Goal: Task Accomplishment & Management: Complete application form

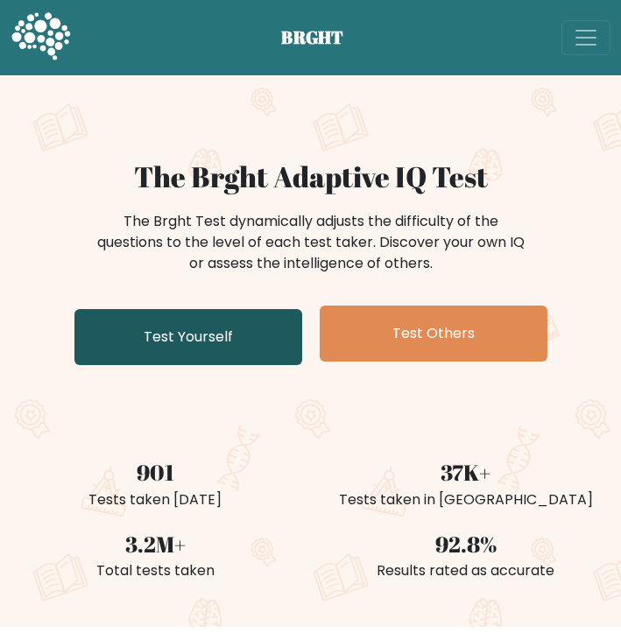
click at [236, 337] on link "Test Yourself" at bounding box center [188, 337] width 228 height 56
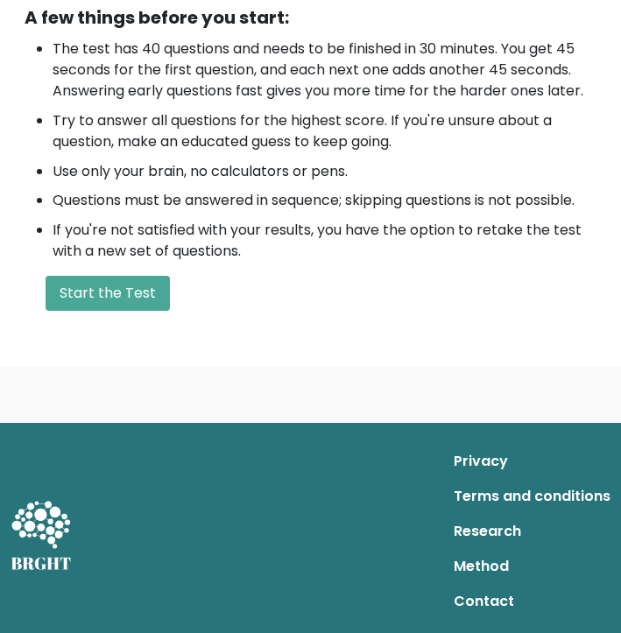
scroll to position [569, 0]
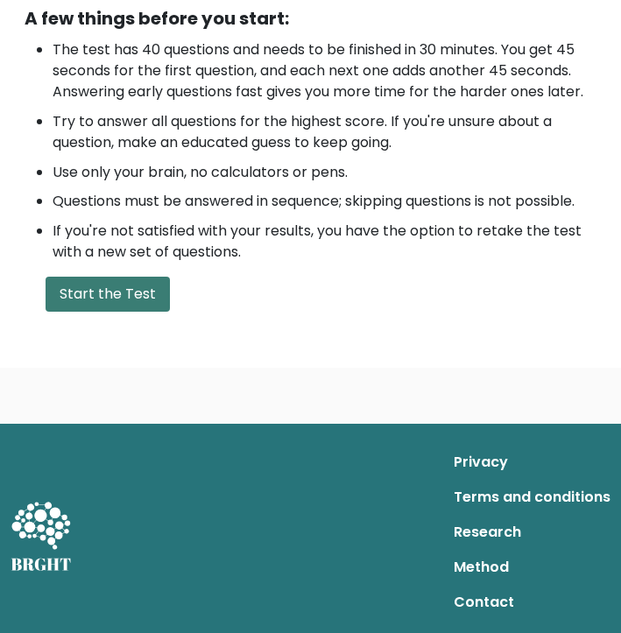
click at [129, 296] on button "Start the Test" at bounding box center [108, 294] width 124 height 35
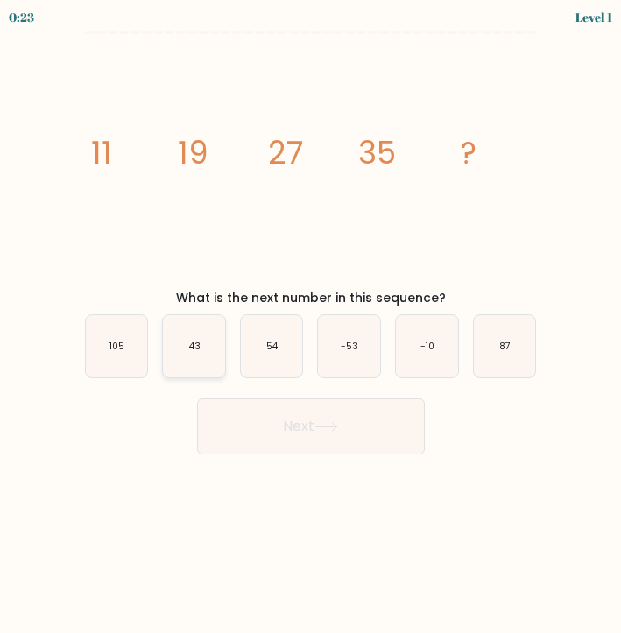
click at [195, 329] on icon "43" at bounding box center [194, 346] width 62 height 62
click at [311, 326] on input "b. 43" at bounding box center [311, 321] width 1 height 9
radio input "true"
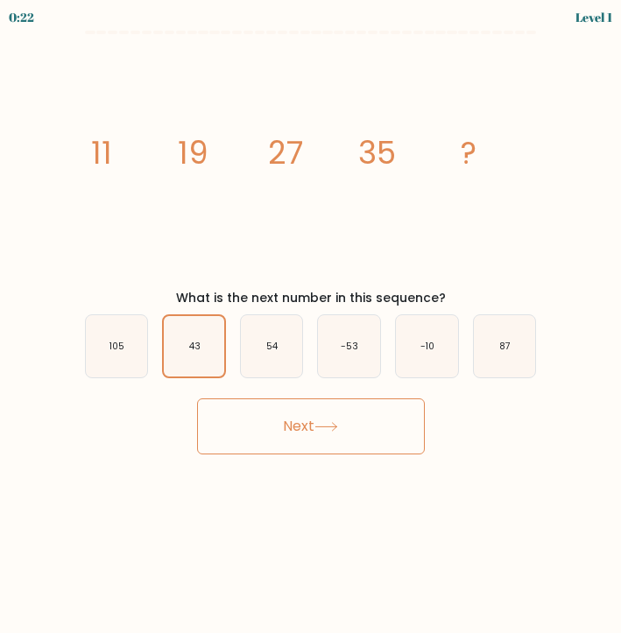
click at [313, 407] on button "Next" at bounding box center [311, 426] width 228 height 56
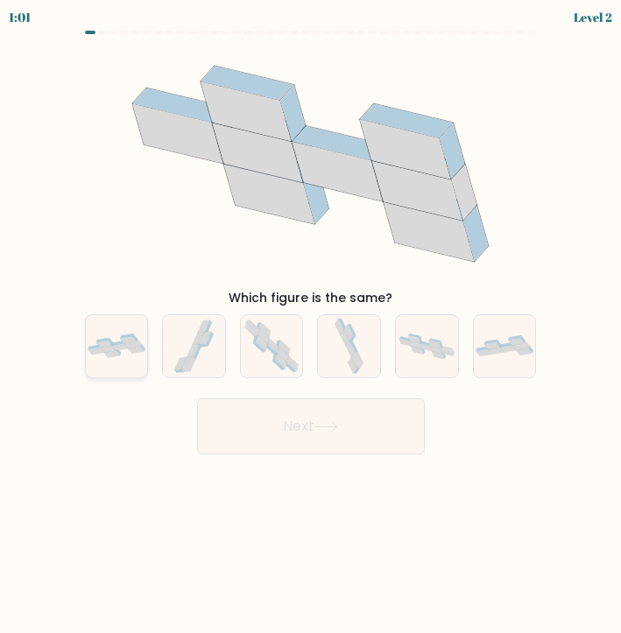
click at [124, 348] on icon at bounding box center [120, 347] width 16 height 7
click at [311, 326] on input "a." at bounding box center [311, 321] width 1 height 9
radio input "true"
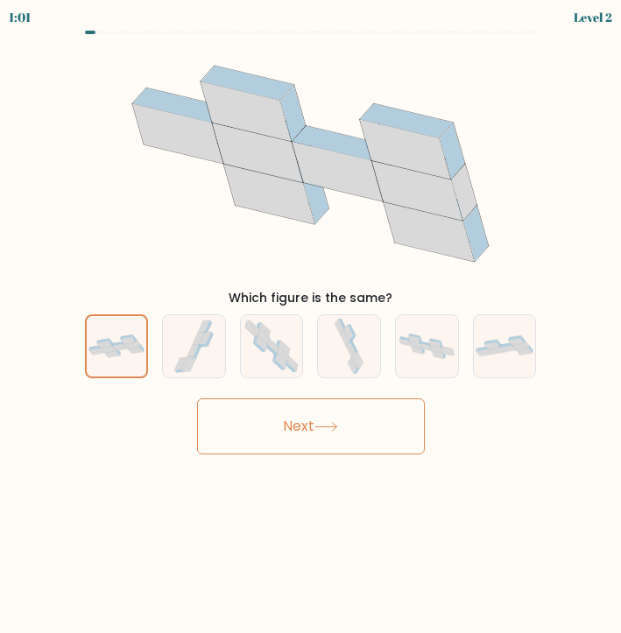
click at [300, 421] on button "Next" at bounding box center [311, 426] width 228 height 56
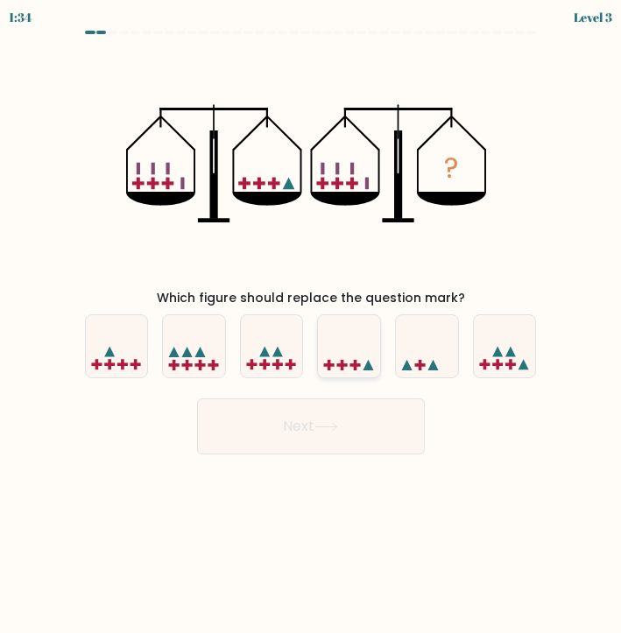
click at [367, 344] on icon at bounding box center [349, 347] width 62 height 52
click at [312, 326] on input "d." at bounding box center [311, 321] width 1 height 9
radio input "true"
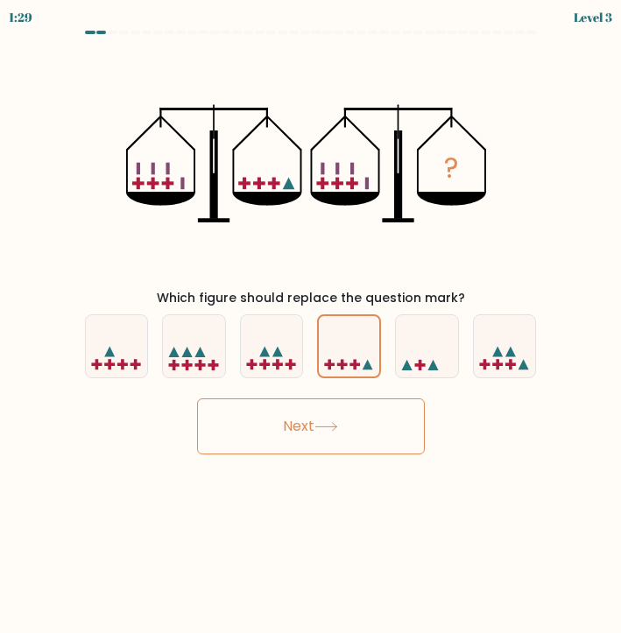
click at [387, 441] on button "Next" at bounding box center [311, 426] width 228 height 56
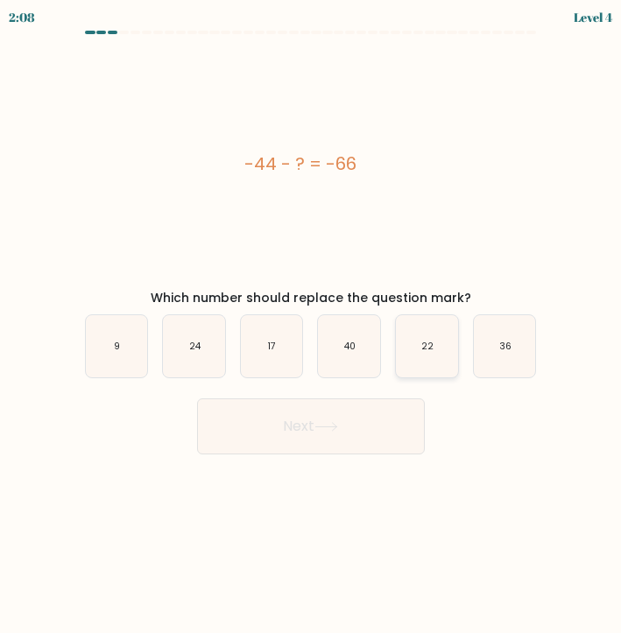
click at [434, 331] on icon "22" at bounding box center [427, 346] width 62 height 62
click at [312, 326] on input "e. 22" at bounding box center [311, 321] width 1 height 9
radio input "true"
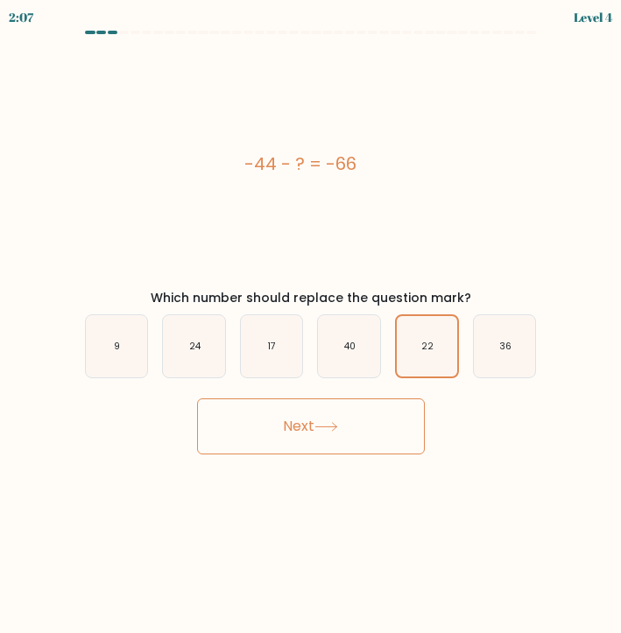
click at [366, 449] on button "Next" at bounding box center [311, 426] width 228 height 56
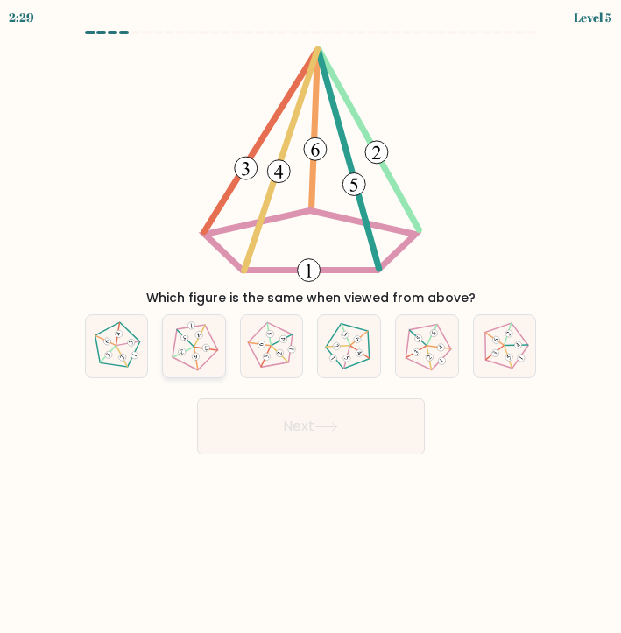
click at [202, 357] on icon at bounding box center [194, 346] width 50 height 50
click at [311, 326] on input "b." at bounding box center [311, 321] width 1 height 9
radio input "true"
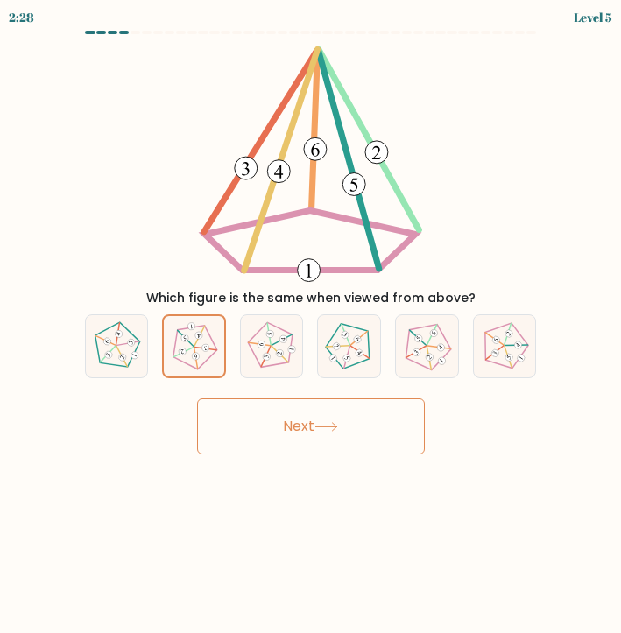
click at [264, 424] on button "Next" at bounding box center [311, 426] width 228 height 56
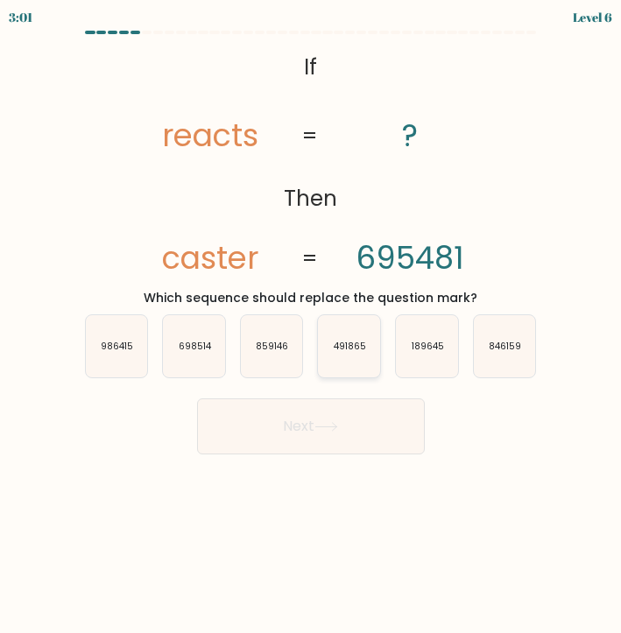
click at [362, 339] on icon "491865" at bounding box center [349, 346] width 62 height 62
click at [312, 326] on input "d. 491865" at bounding box center [311, 321] width 1 height 9
radio input "true"
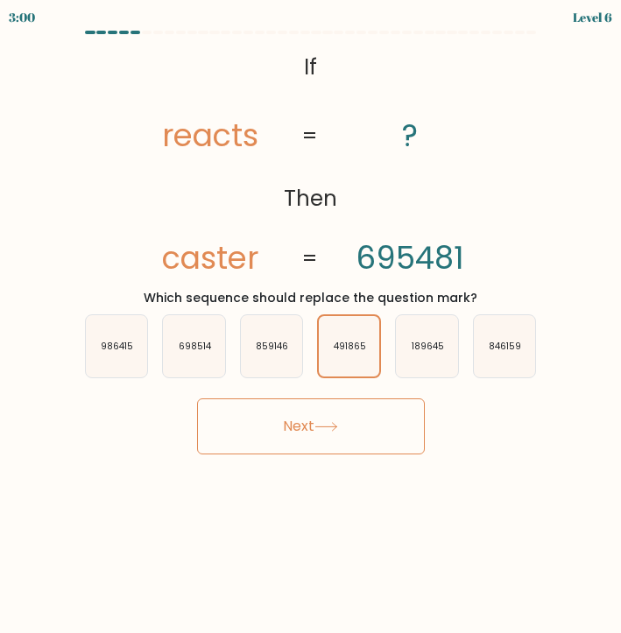
click at [370, 435] on button "Next" at bounding box center [311, 426] width 228 height 56
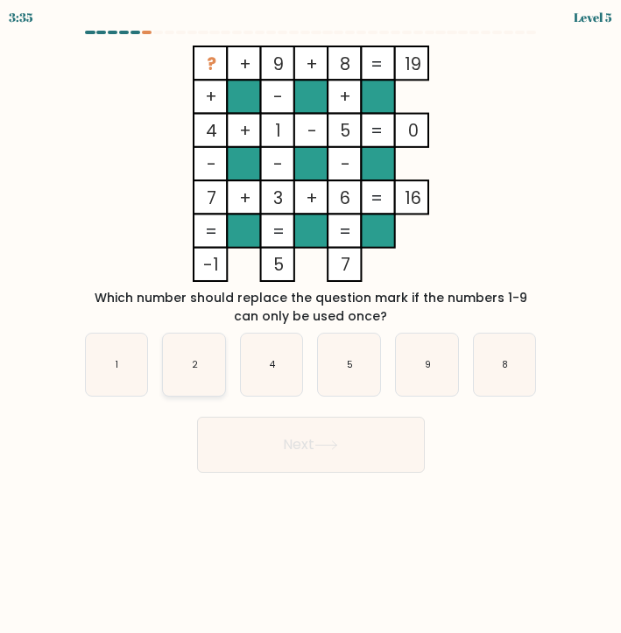
click at [195, 348] on icon "2" at bounding box center [194, 365] width 62 height 62
click at [311, 326] on input "b. 2" at bounding box center [311, 321] width 1 height 9
radio input "true"
click at [300, 450] on button "Next" at bounding box center [311, 445] width 228 height 56
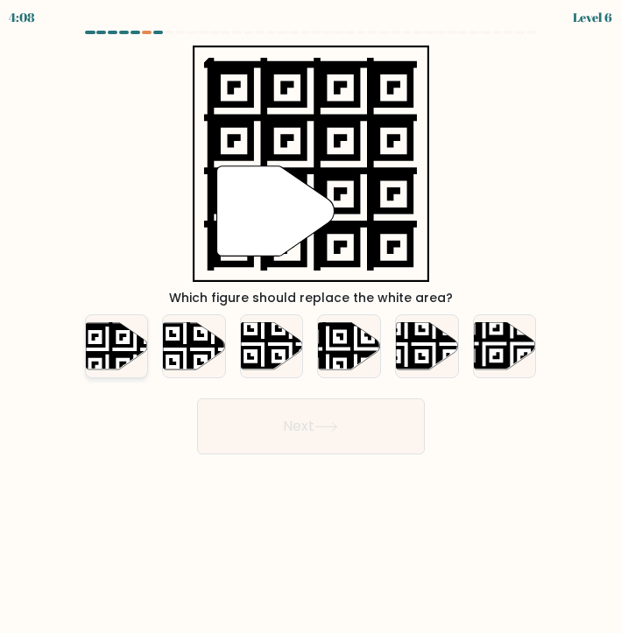
click at [117, 350] on icon at bounding box center [117, 345] width 62 height 47
click at [311, 326] on input "a." at bounding box center [311, 321] width 1 height 9
radio input "true"
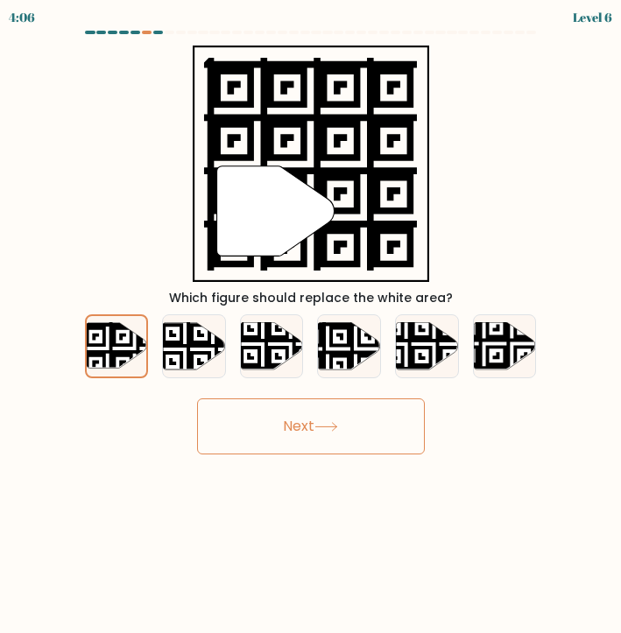
click at [278, 420] on button "Next" at bounding box center [311, 426] width 228 height 56
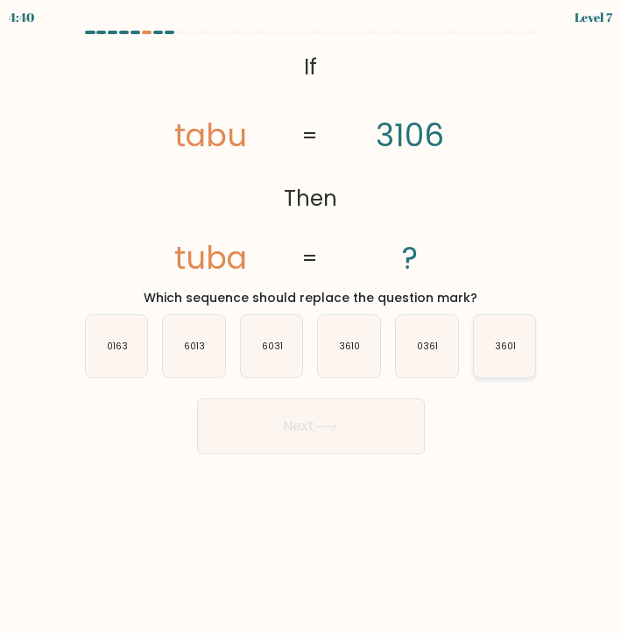
click at [524, 358] on icon "3601" at bounding box center [505, 346] width 62 height 62
click at [312, 326] on input "f. 3601" at bounding box center [311, 321] width 1 height 9
radio input "true"
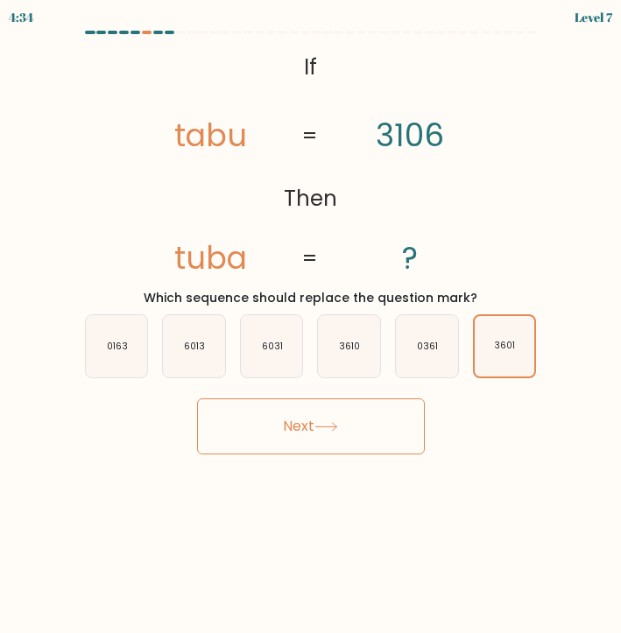
click at [375, 440] on button "Next" at bounding box center [311, 426] width 228 height 56
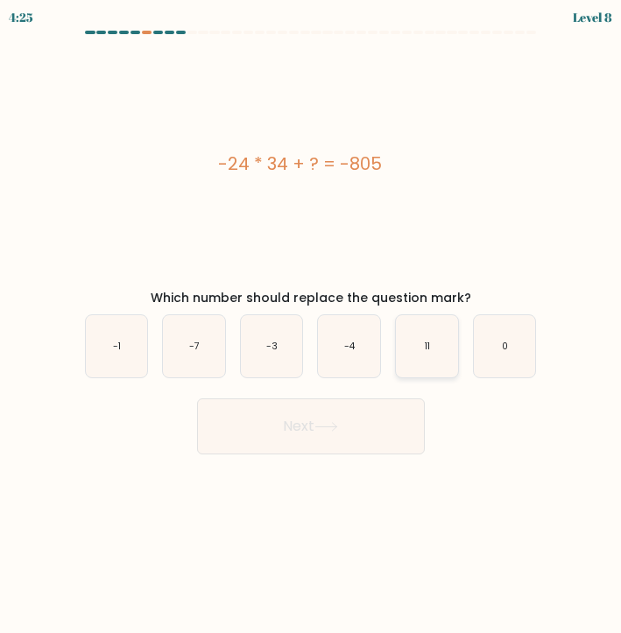
click at [411, 356] on icon "11" at bounding box center [427, 346] width 62 height 62
click at [312, 326] on input "e. 11" at bounding box center [311, 321] width 1 height 9
radio input "true"
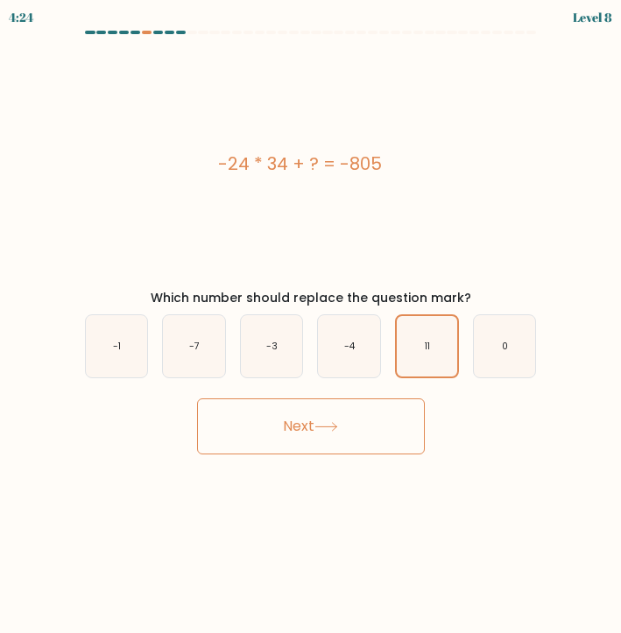
click at [376, 427] on button "Next" at bounding box center [311, 426] width 228 height 56
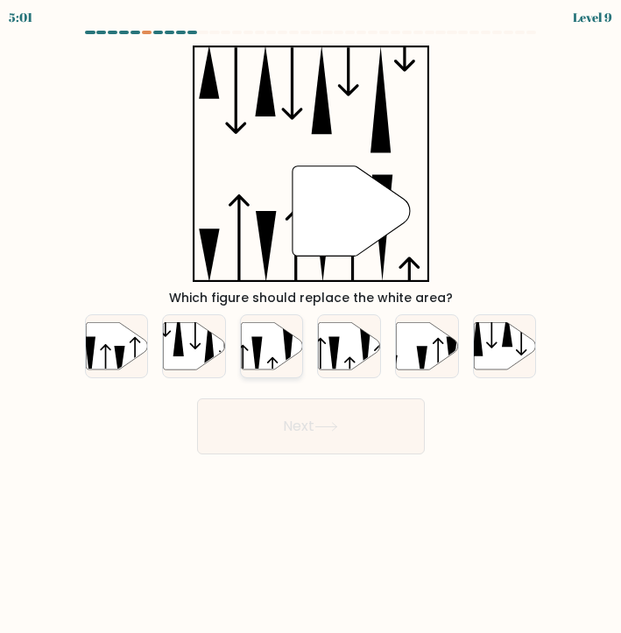
click at [277, 363] on icon at bounding box center [272, 369] width 11 height 25
click at [311, 326] on input "c." at bounding box center [311, 321] width 1 height 9
radio input "true"
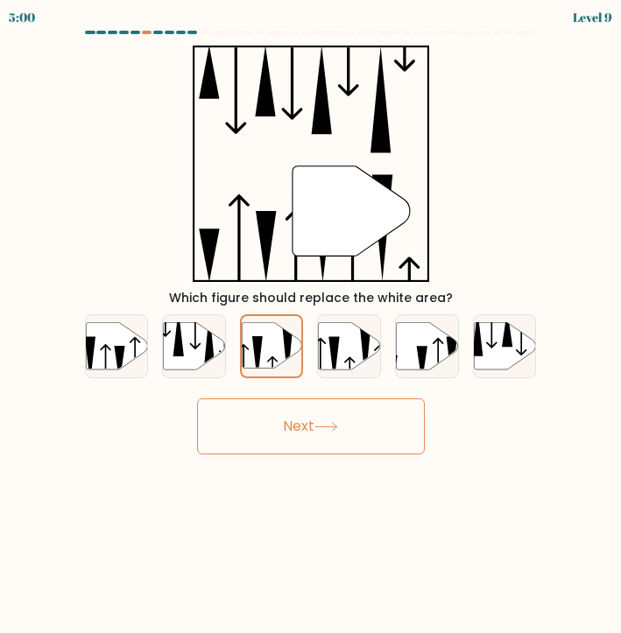
click at [309, 418] on button "Next" at bounding box center [311, 426] width 228 height 56
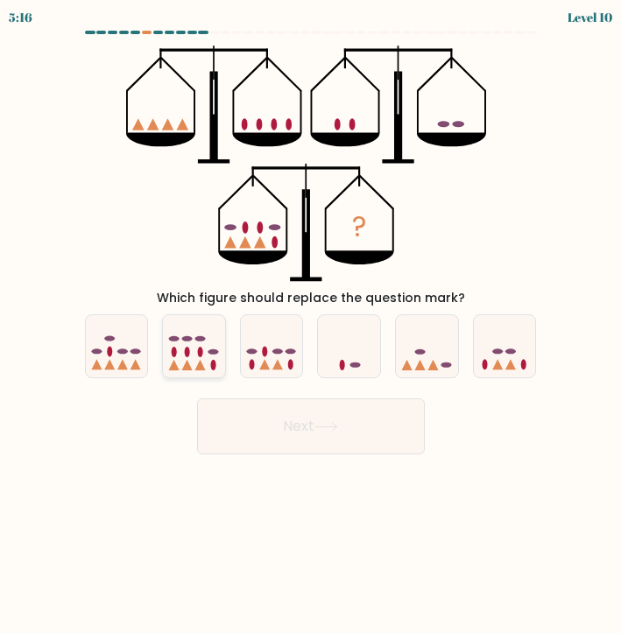
click at [213, 360] on ellipse at bounding box center [212, 365] width 5 height 11
click at [311, 326] on input "b." at bounding box center [311, 321] width 1 height 9
radio input "true"
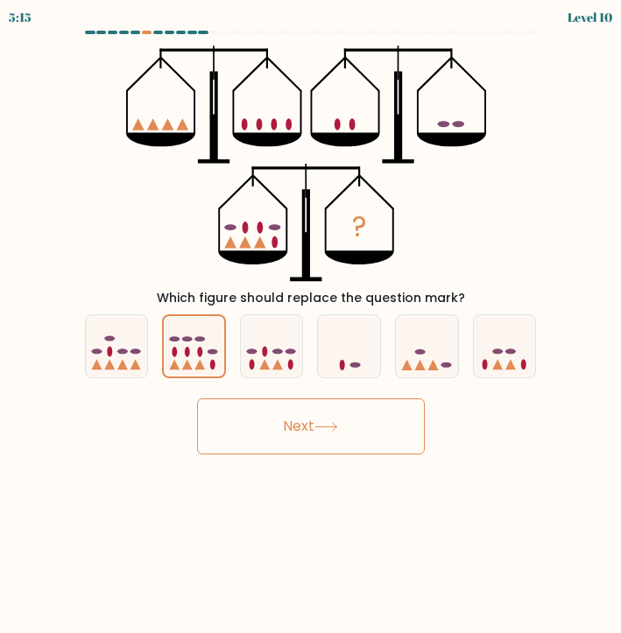
click at [263, 404] on button "Next" at bounding box center [311, 426] width 228 height 56
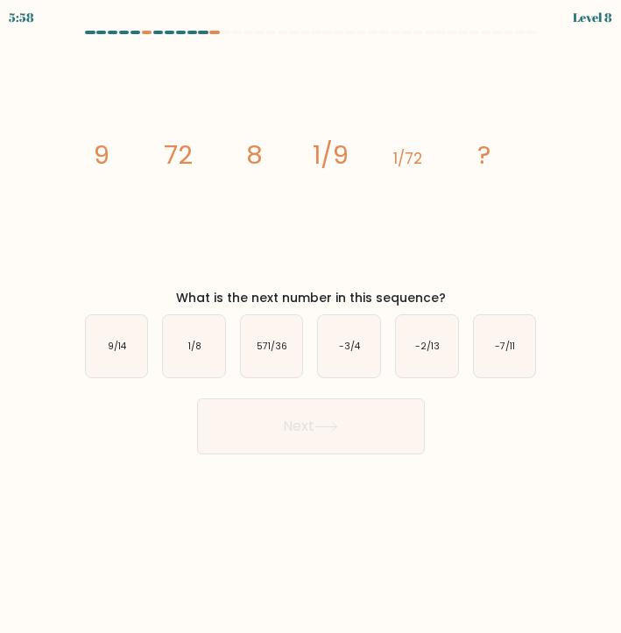
click at [212, 264] on icon "image/svg+xml 9 72 8 1/9 1/72 ?" at bounding box center [310, 164] width 459 height 236
click at [291, 360] on icon "571/36" at bounding box center [272, 346] width 62 height 62
click at [311, 326] on input "c. 571/36" at bounding box center [311, 321] width 1 height 9
radio input "true"
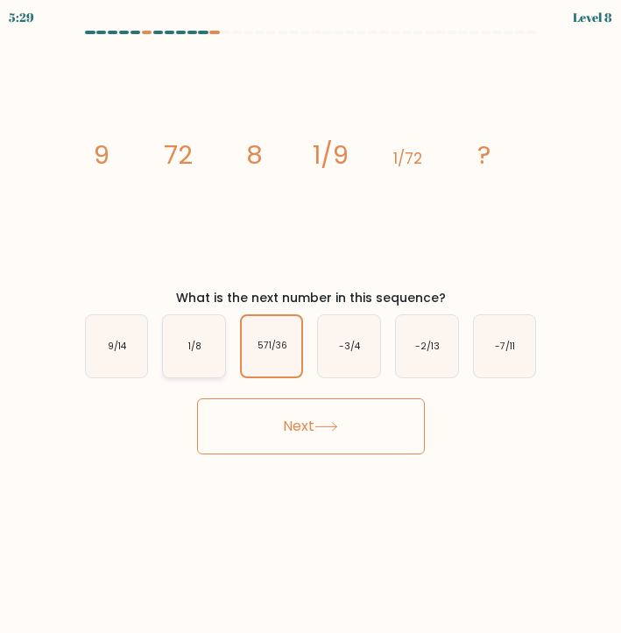
click at [182, 341] on icon "1/8" at bounding box center [194, 346] width 62 height 62
click at [311, 326] on input "b. 1/8" at bounding box center [311, 321] width 1 height 9
radio input "true"
click at [121, 356] on icon "9/14" at bounding box center [117, 346] width 62 height 62
click at [311, 326] on input "a. 9/14" at bounding box center [311, 321] width 1 height 9
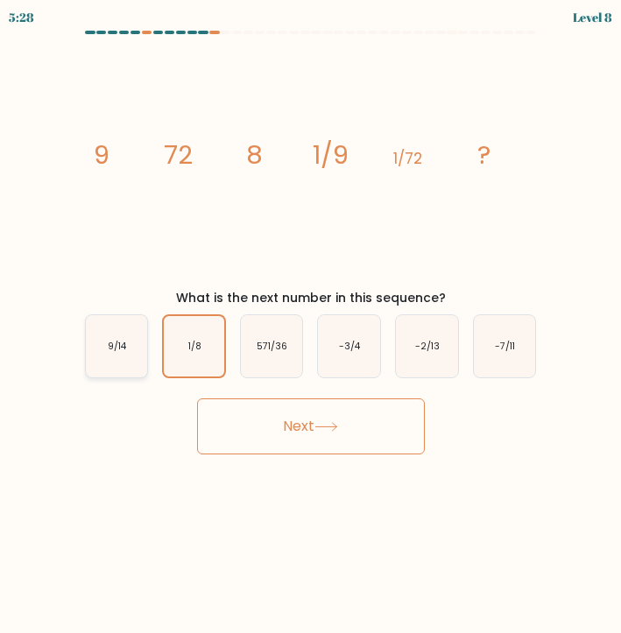
radio input "true"
click at [304, 421] on button "Next" at bounding box center [311, 426] width 228 height 56
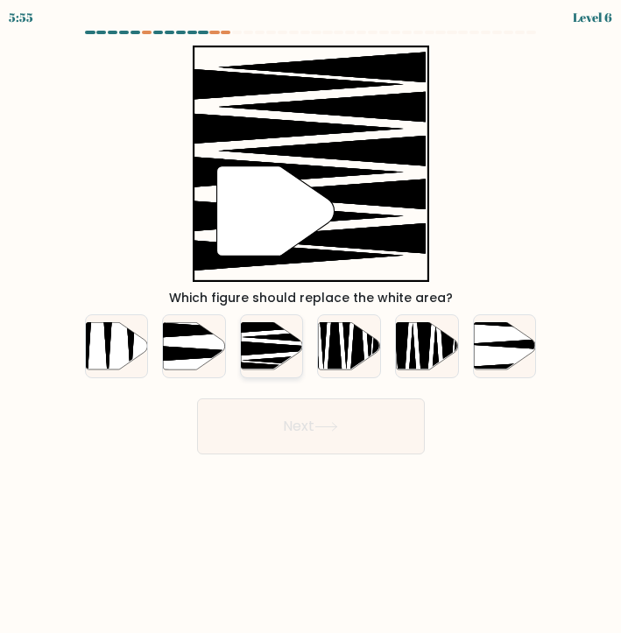
click at [265, 357] on icon at bounding box center [272, 345] width 62 height 47
click at [311, 326] on input "c." at bounding box center [311, 321] width 1 height 9
radio input "true"
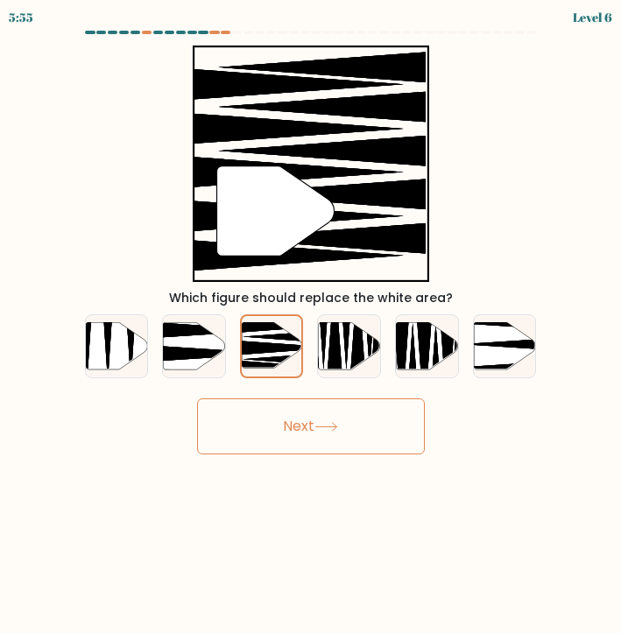
click at [307, 427] on button "Next" at bounding box center [311, 426] width 228 height 56
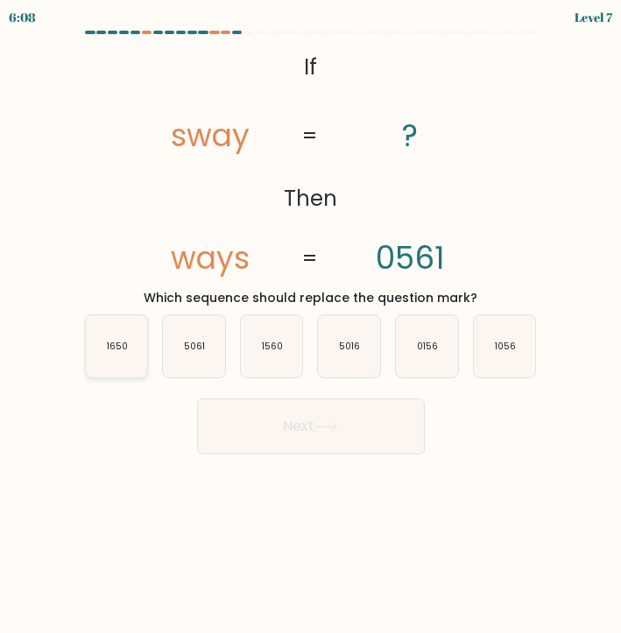
click at [126, 354] on icon "1650" at bounding box center [117, 346] width 62 height 62
click at [311, 326] on input "a. 1650" at bounding box center [311, 321] width 1 height 9
radio input "true"
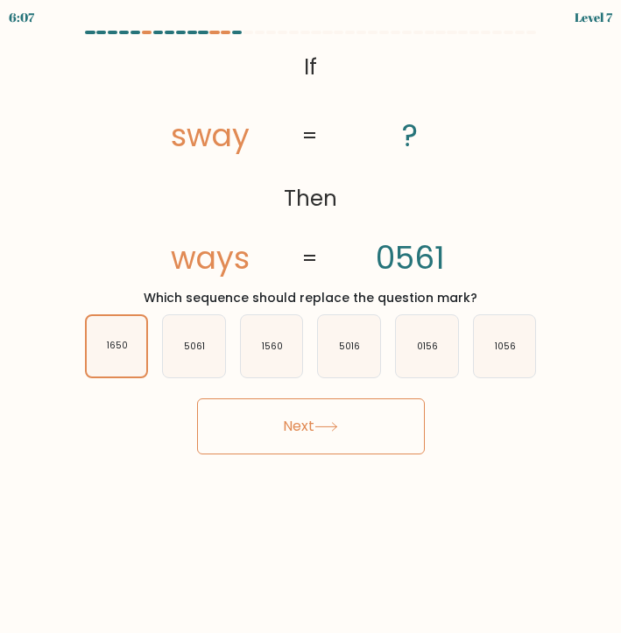
click at [264, 434] on button "Next" at bounding box center [311, 426] width 228 height 56
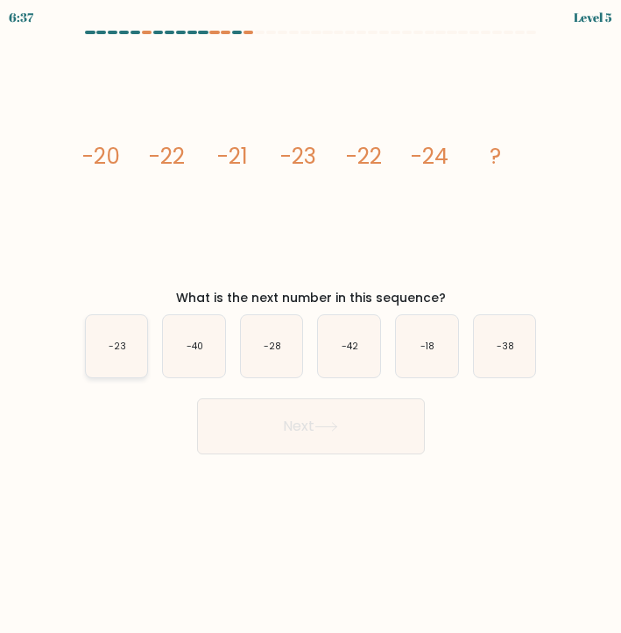
click at [118, 332] on icon "-23" at bounding box center [117, 346] width 62 height 62
click at [311, 326] on input "a. -23" at bounding box center [311, 321] width 1 height 9
radio input "true"
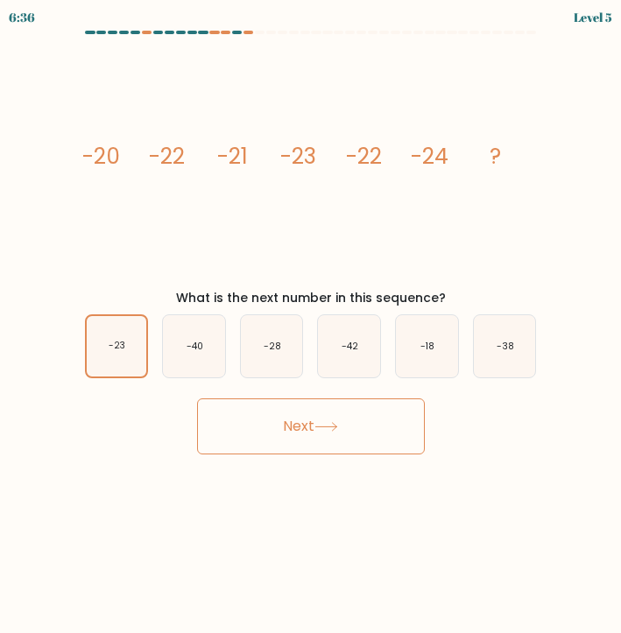
click at [274, 433] on button "Next" at bounding box center [311, 426] width 228 height 56
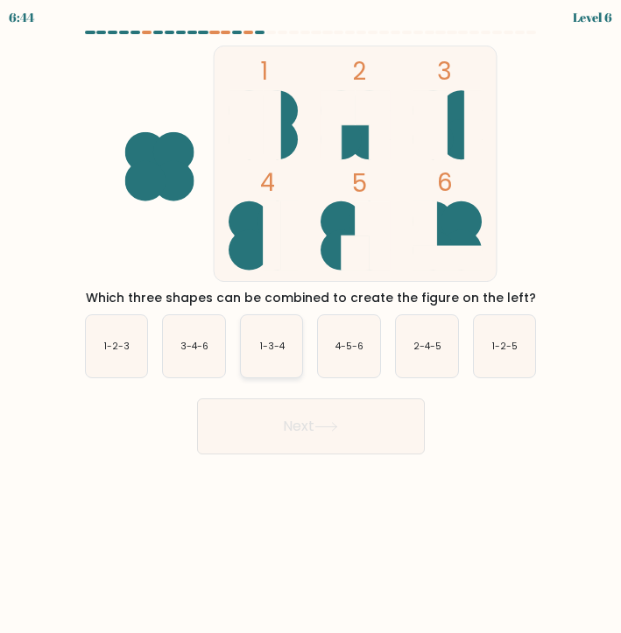
click at [271, 354] on icon "1-3-4" at bounding box center [272, 346] width 62 height 62
click at [311, 326] on input "c. 1-3-4" at bounding box center [311, 321] width 1 height 9
radio input "true"
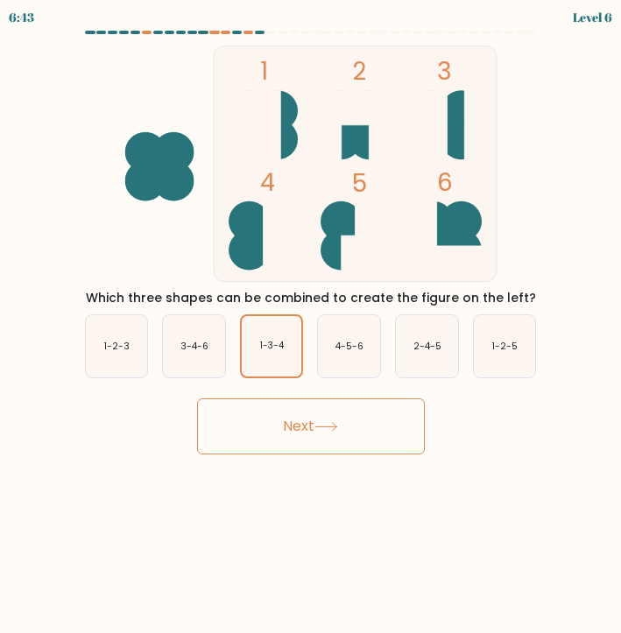
click at [303, 427] on button "Next" at bounding box center [311, 426] width 228 height 56
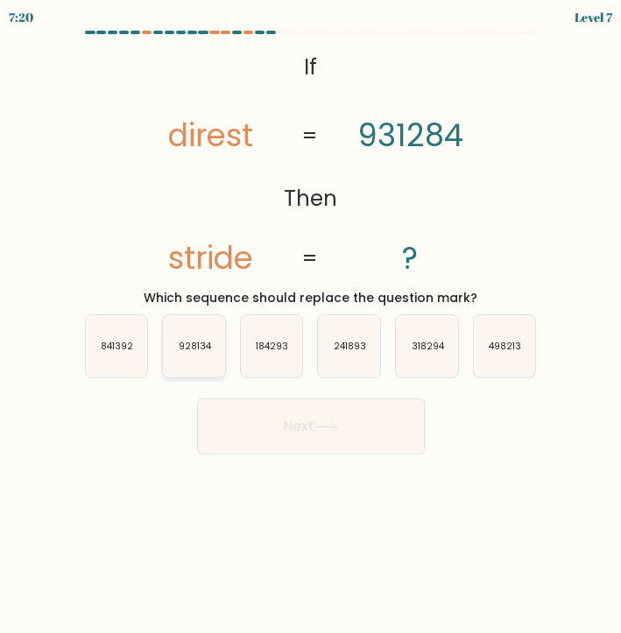
click at [192, 361] on icon "928134" at bounding box center [194, 346] width 62 height 62
click at [311, 326] on input "b. 928134" at bounding box center [311, 321] width 1 height 9
radio input "true"
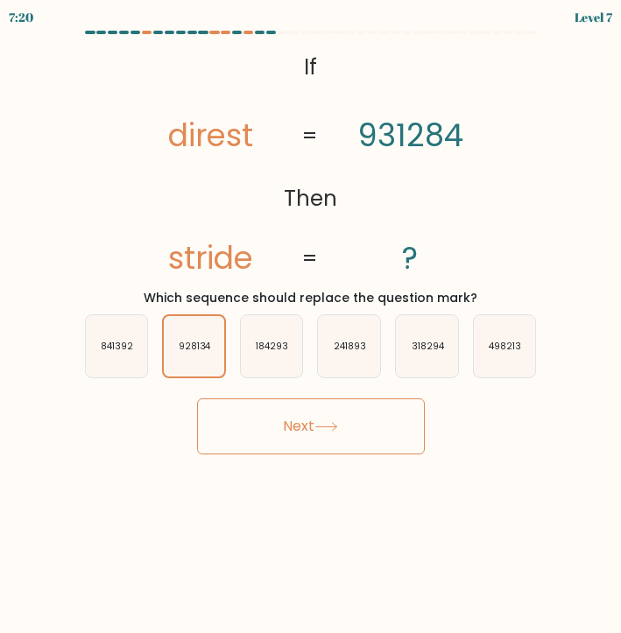
click at [235, 414] on button "Next" at bounding box center [311, 426] width 228 height 56
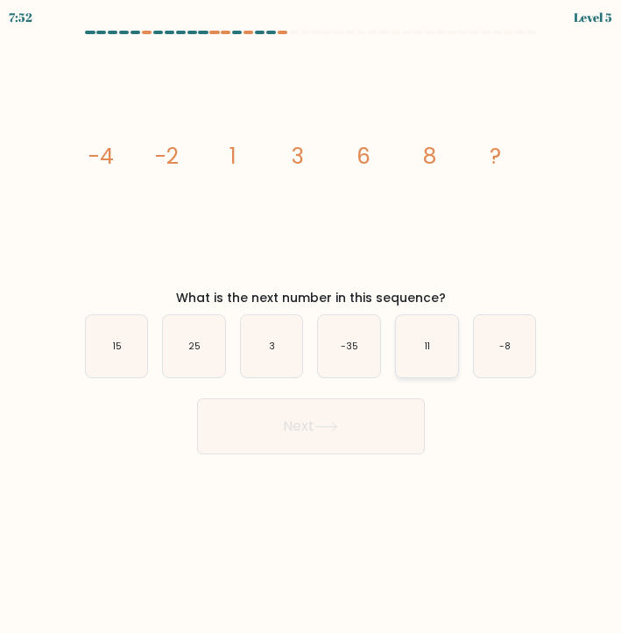
click at [422, 339] on icon "11" at bounding box center [427, 346] width 62 height 62
click at [312, 326] on input "e. 11" at bounding box center [311, 321] width 1 height 9
radio input "true"
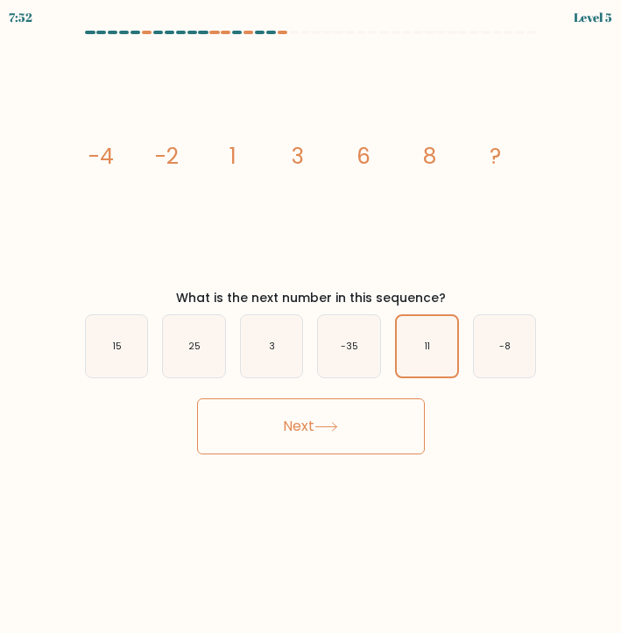
click at [392, 423] on button "Next" at bounding box center [311, 426] width 228 height 56
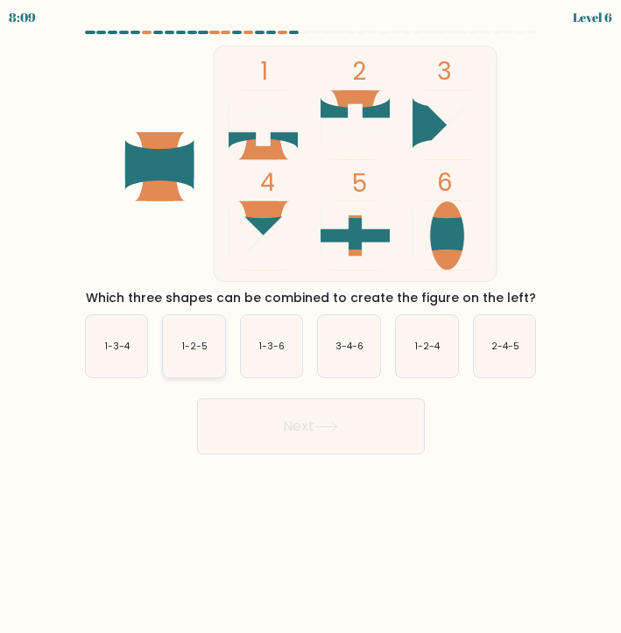
click at [219, 330] on icon "1-2-5" at bounding box center [194, 346] width 62 height 62
click at [311, 326] on input "b. 1-2-5" at bounding box center [311, 321] width 1 height 9
radio input "true"
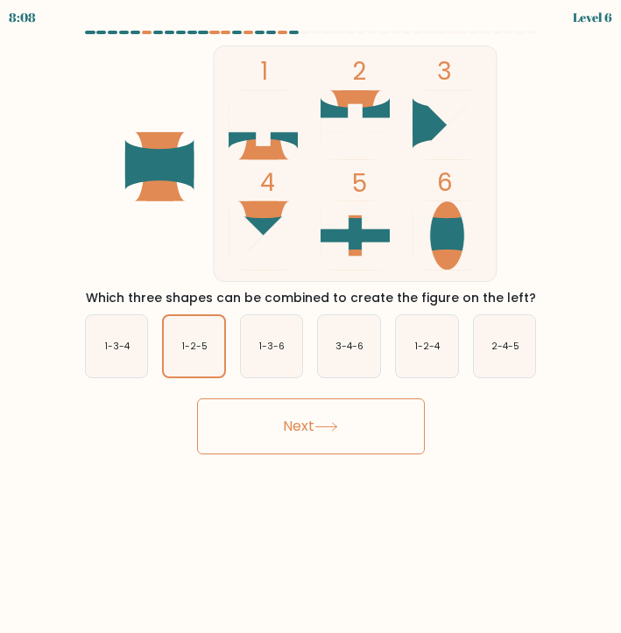
click at [286, 424] on button "Next" at bounding box center [311, 426] width 228 height 56
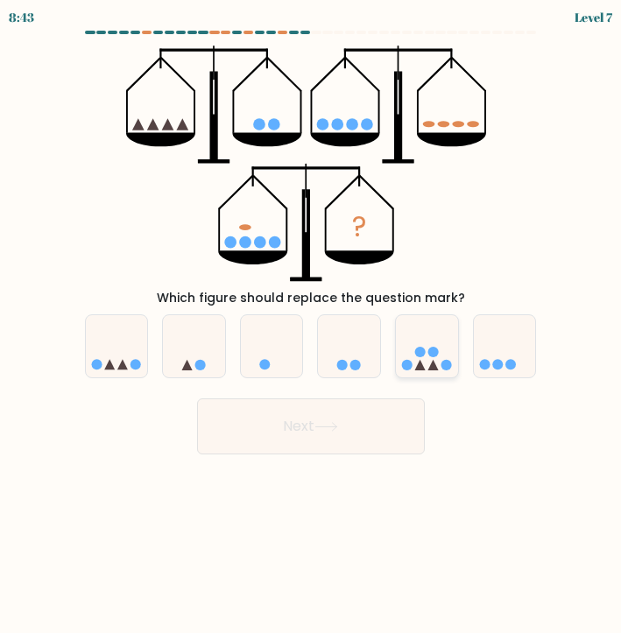
click at [420, 355] on circle at bounding box center [420, 352] width 11 height 11
click at [312, 326] on input "e." at bounding box center [311, 321] width 1 height 9
radio input "true"
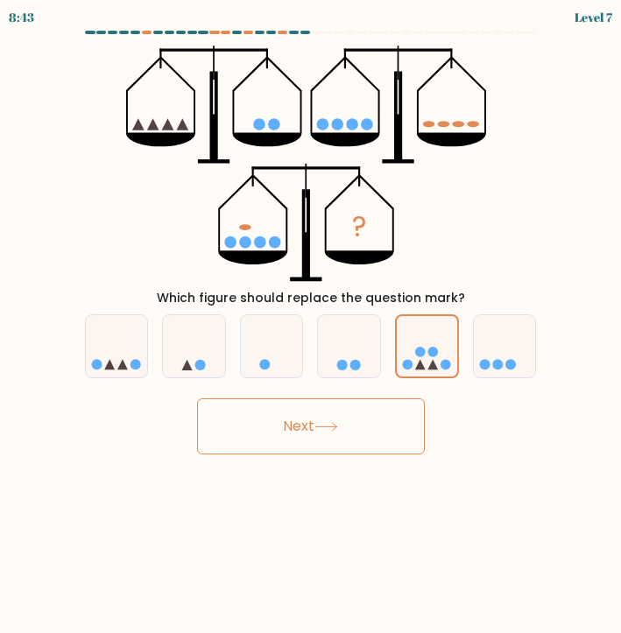
click at [383, 414] on button "Next" at bounding box center [311, 426] width 228 height 56
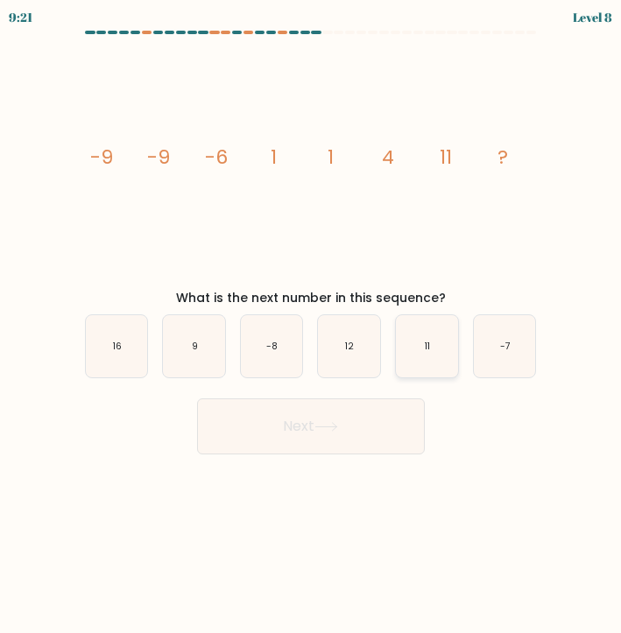
click at [427, 321] on icon "11" at bounding box center [427, 346] width 62 height 62
click at [312, 321] on input "e. 11" at bounding box center [311, 321] width 1 height 9
radio input "true"
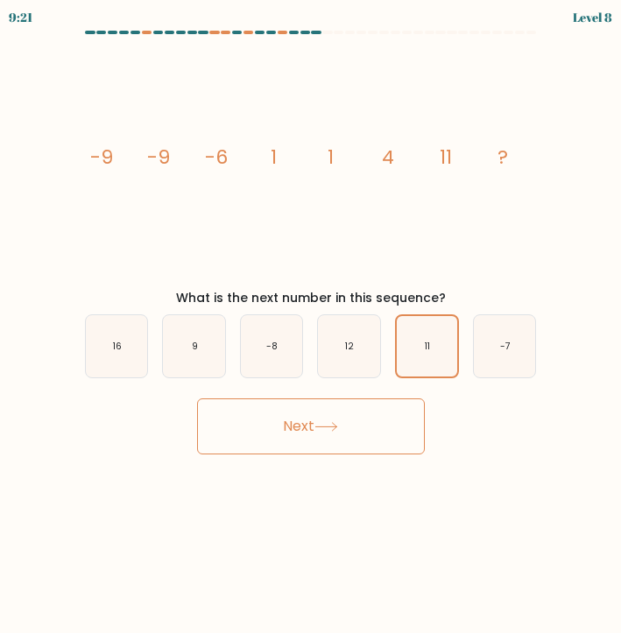
click at [396, 429] on button "Next" at bounding box center [311, 426] width 228 height 56
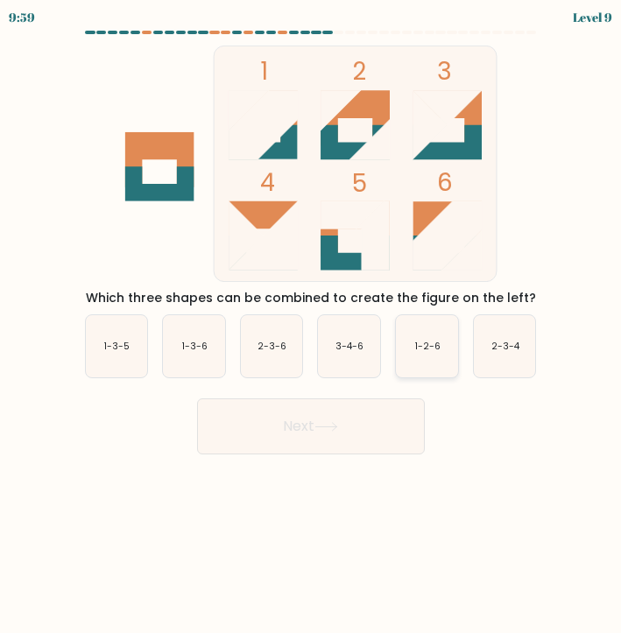
click at [415, 373] on icon "1-2-6" at bounding box center [427, 346] width 62 height 62
click at [312, 326] on input "e. 1-2-6" at bounding box center [311, 321] width 1 height 9
radio input "true"
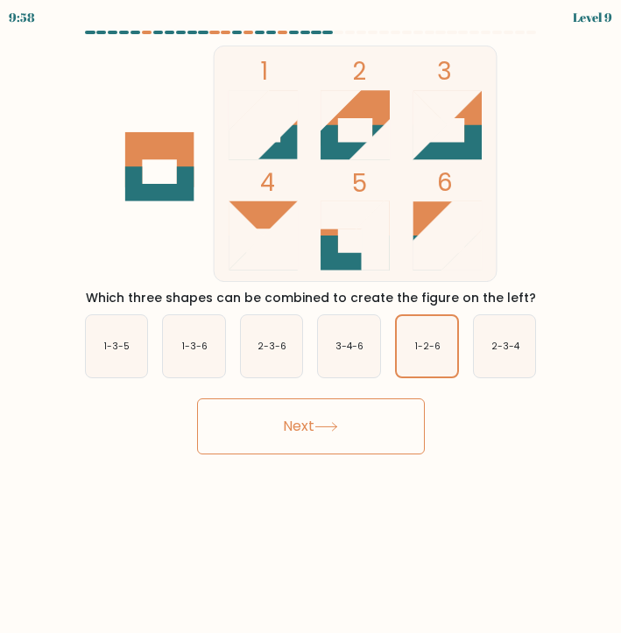
click at [399, 415] on button "Next" at bounding box center [311, 426] width 228 height 56
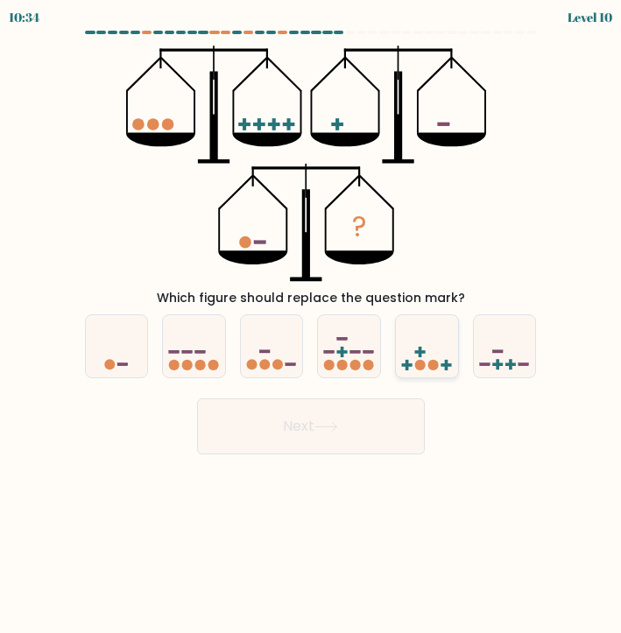
click at [447, 364] on rect at bounding box center [446, 365] width 11 height 4
click at [312, 326] on input "e." at bounding box center [311, 321] width 1 height 9
radio input "true"
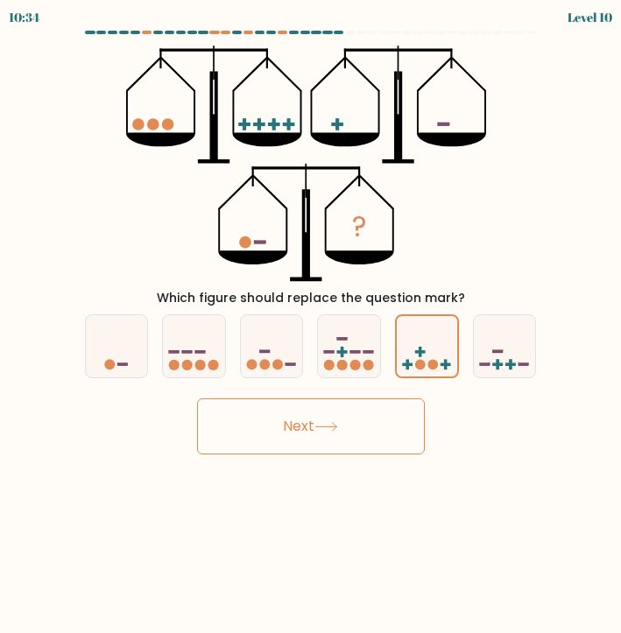
click at [384, 434] on button "Next" at bounding box center [311, 426] width 228 height 56
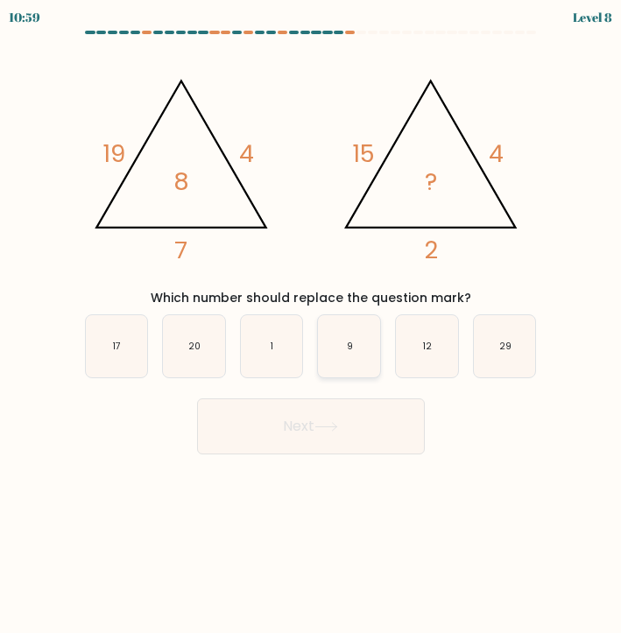
click at [352, 341] on text "9" at bounding box center [350, 346] width 6 height 13
click at [312, 326] on input "d. 9" at bounding box center [311, 321] width 1 height 9
radio input "true"
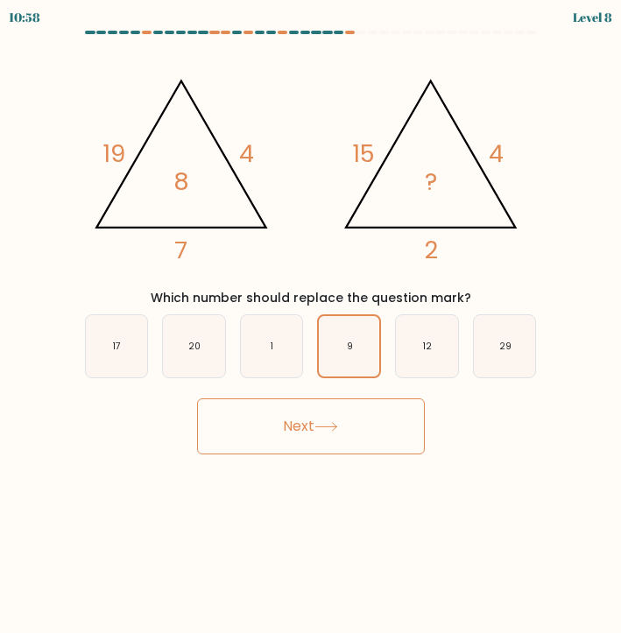
click at [361, 429] on button "Next" at bounding box center [311, 426] width 228 height 56
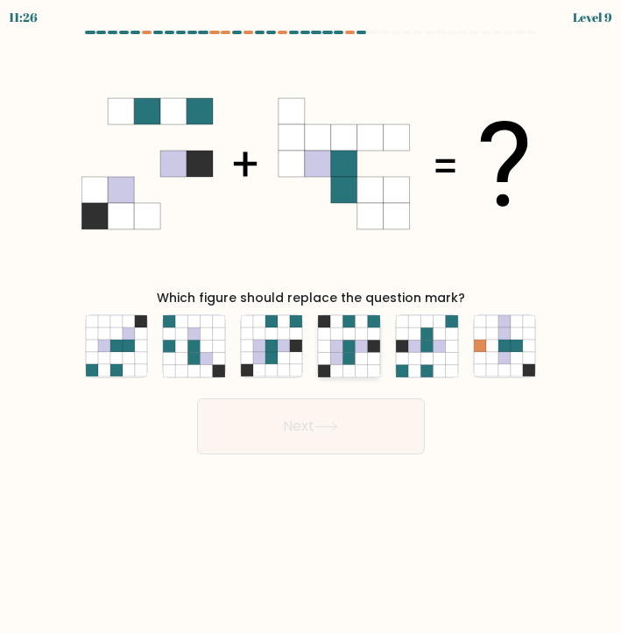
click at [349, 351] on icon at bounding box center [349, 346] width 12 height 12
click at [312, 326] on input "d." at bounding box center [311, 321] width 1 height 9
radio input "true"
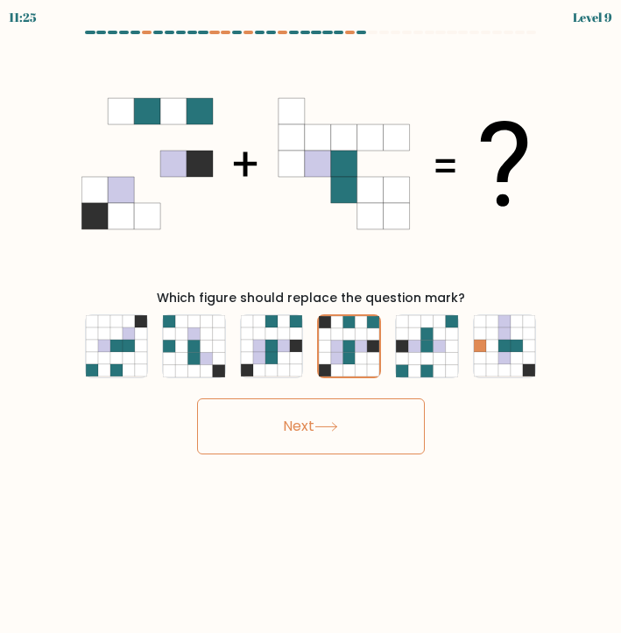
click at [351, 422] on button "Next" at bounding box center [311, 426] width 228 height 56
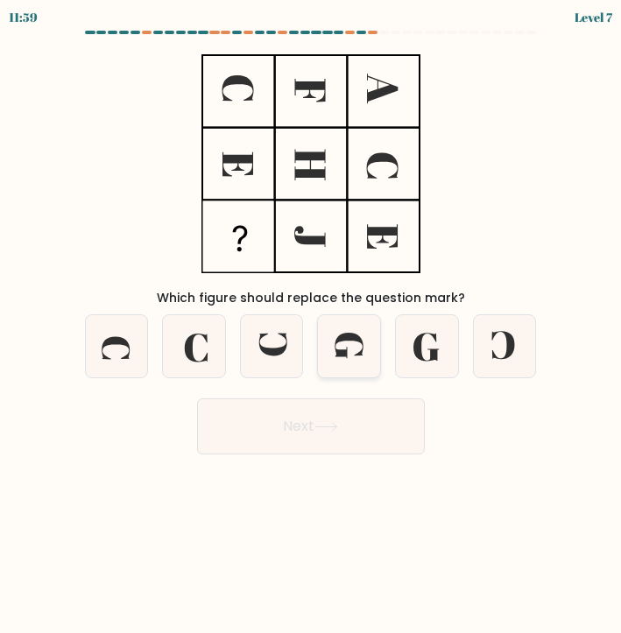
click at [330, 349] on icon at bounding box center [349, 346] width 62 height 62
click at [312, 326] on input "d." at bounding box center [311, 321] width 1 height 9
radio input "true"
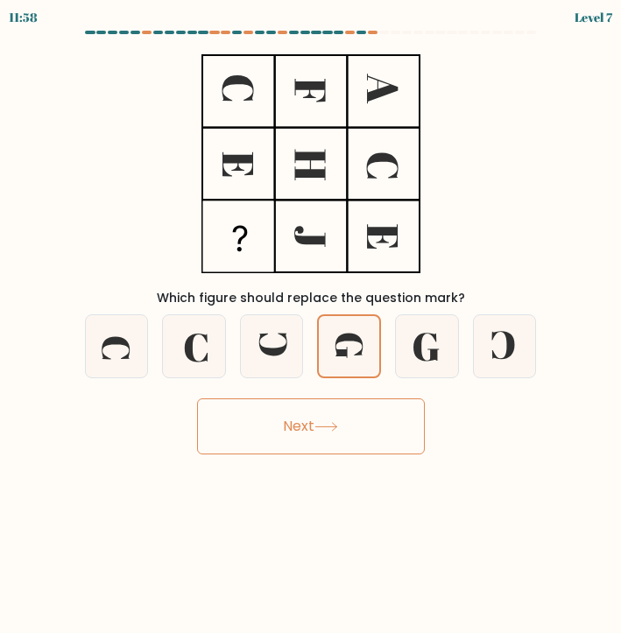
click at [347, 428] on button "Next" at bounding box center [311, 426] width 228 height 56
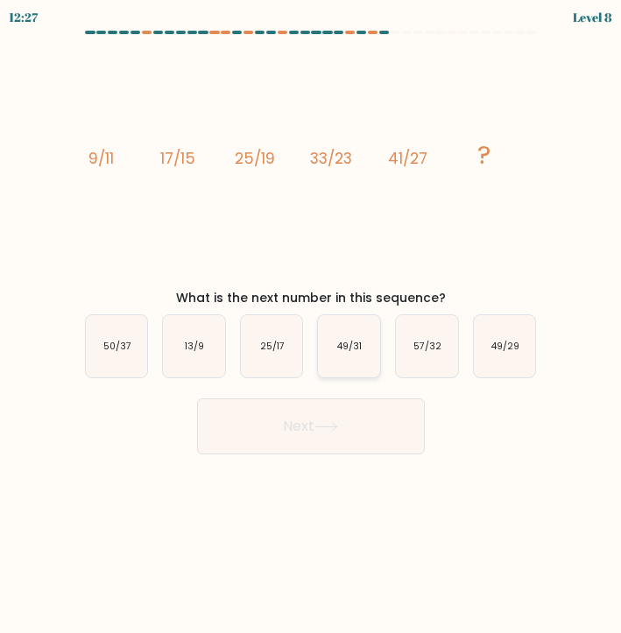
click at [362, 360] on icon "49/31" at bounding box center [349, 346] width 62 height 62
click at [312, 326] on input "d. 49/31" at bounding box center [311, 321] width 1 height 9
radio input "true"
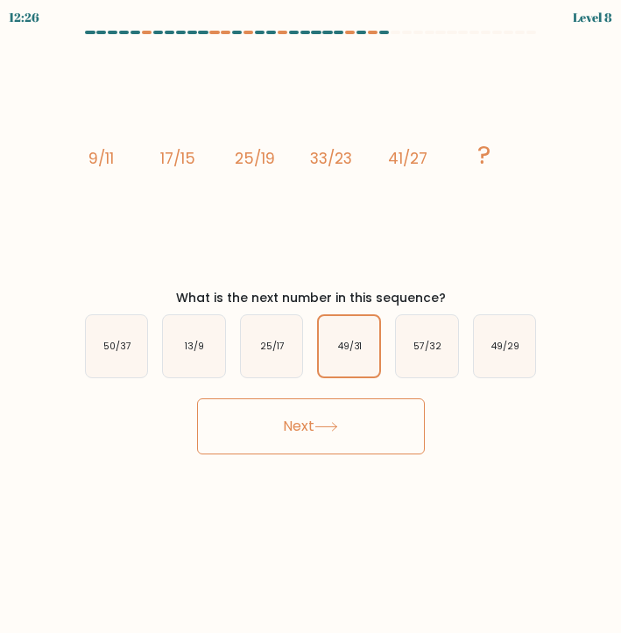
click at [374, 437] on button "Next" at bounding box center [311, 426] width 228 height 56
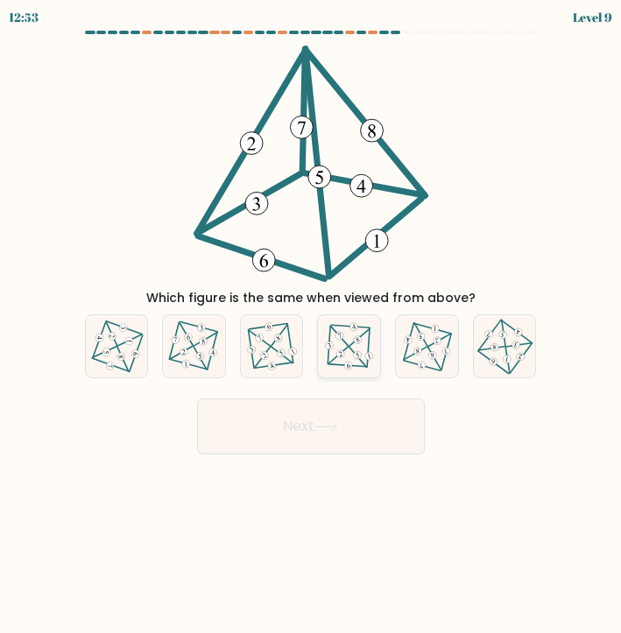
click at [362, 340] on 585 at bounding box center [357, 340] width 10 height 10
click at [312, 326] on input "d." at bounding box center [311, 321] width 1 height 9
radio input "true"
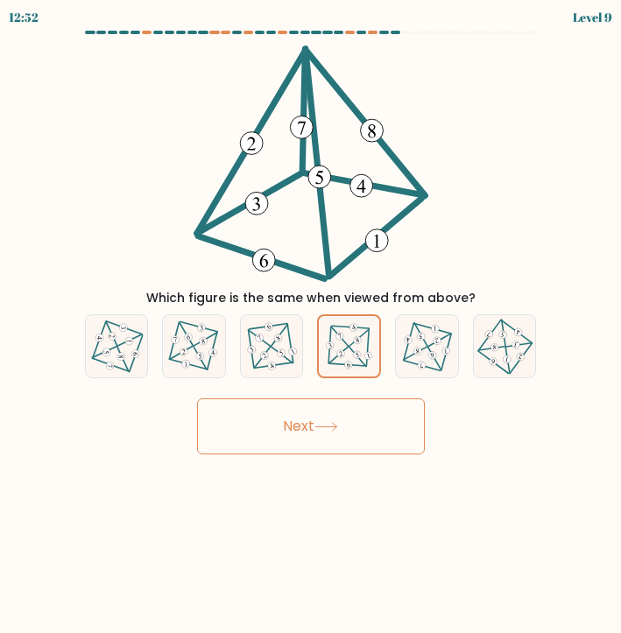
click at [363, 402] on button "Next" at bounding box center [311, 426] width 228 height 56
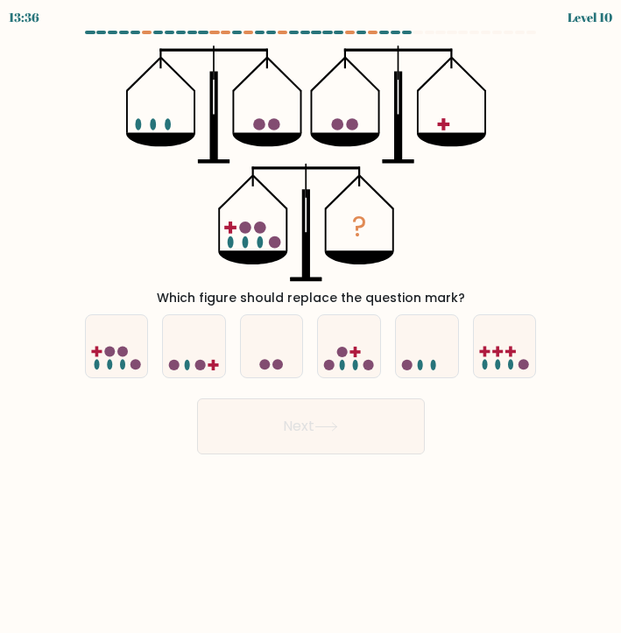
click at [364, 412] on button "Next" at bounding box center [311, 426] width 228 height 56
click at [508, 439] on div "Next" at bounding box center [310, 419] width 473 height 69
click at [428, 368] on icon at bounding box center [427, 347] width 62 height 52
click at [312, 326] on input "e." at bounding box center [311, 321] width 1 height 9
radio input "true"
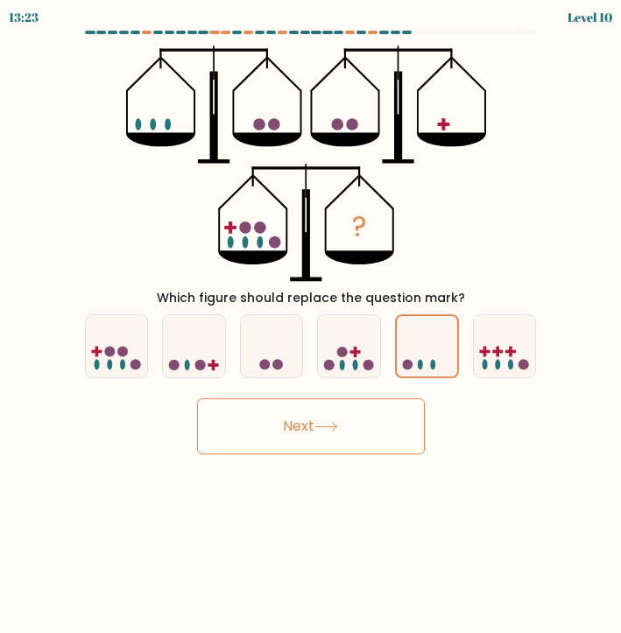
click at [394, 409] on button "Next" at bounding box center [311, 426] width 228 height 56
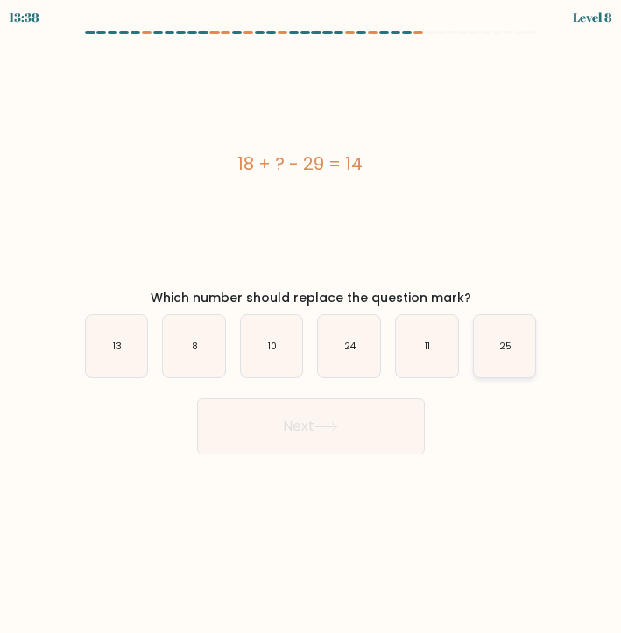
click at [511, 348] on icon "25" at bounding box center [505, 346] width 62 height 62
click at [312, 326] on input "f. 25" at bounding box center [311, 321] width 1 height 9
radio input "true"
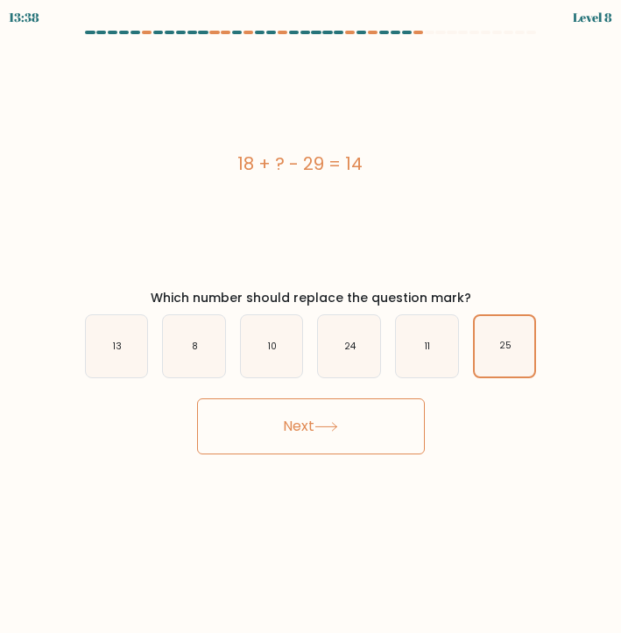
click at [363, 423] on button "Next" at bounding box center [311, 426] width 228 height 56
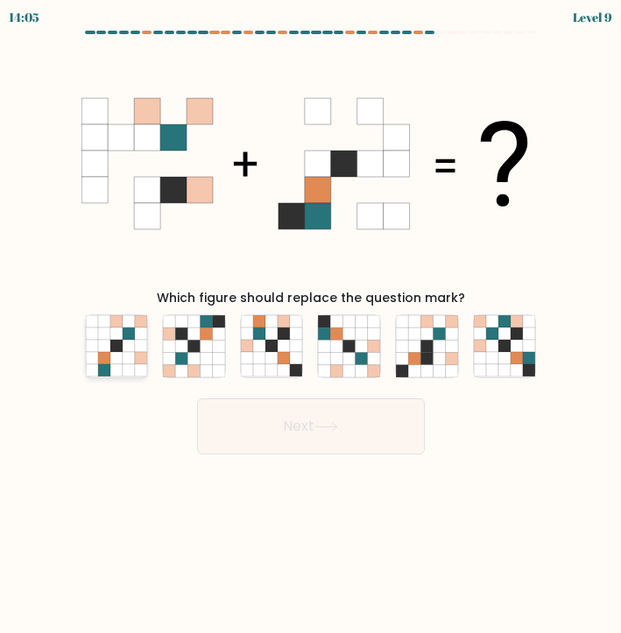
click at [110, 331] on icon at bounding box center [116, 334] width 12 height 12
click at [311, 326] on input "a." at bounding box center [311, 321] width 1 height 9
radio input "true"
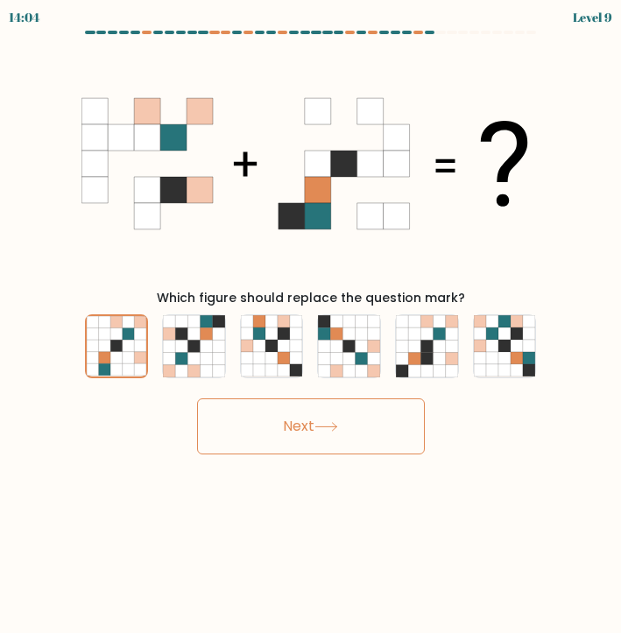
click at [251, 419] on button "Next" at bounding box center [311, 426] width 228 height 56
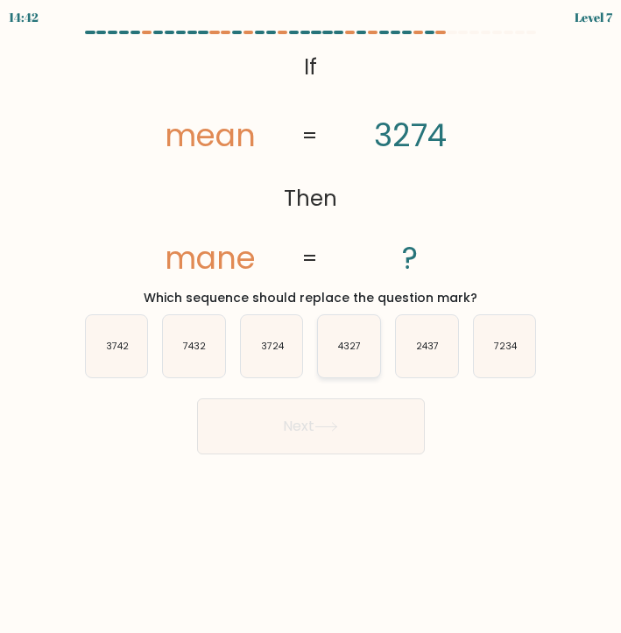
click at [342, 327] on icon "4327" at bounding box center [349, 346] width 62 height 62
click at [312, 326] on input "d. 4327" at bounding box center [311, 321] width 1 height 9
radio input "true"
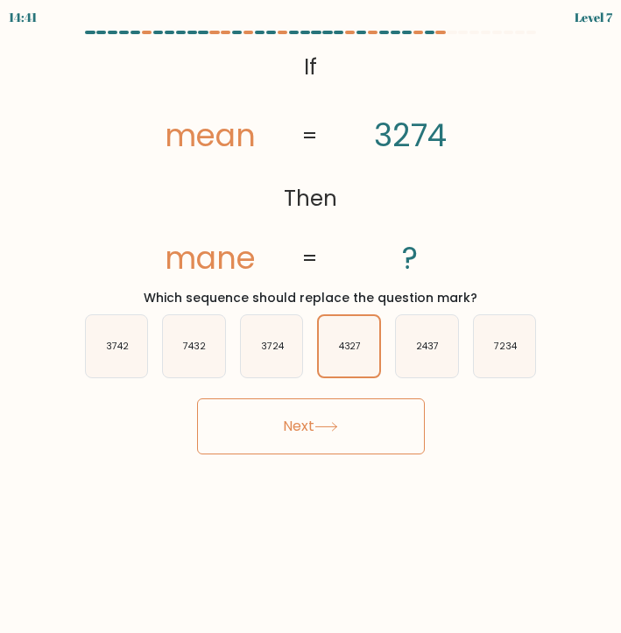
click at [351, 422] on button "Next" at bounding box center [311, 426] width 228 height 56
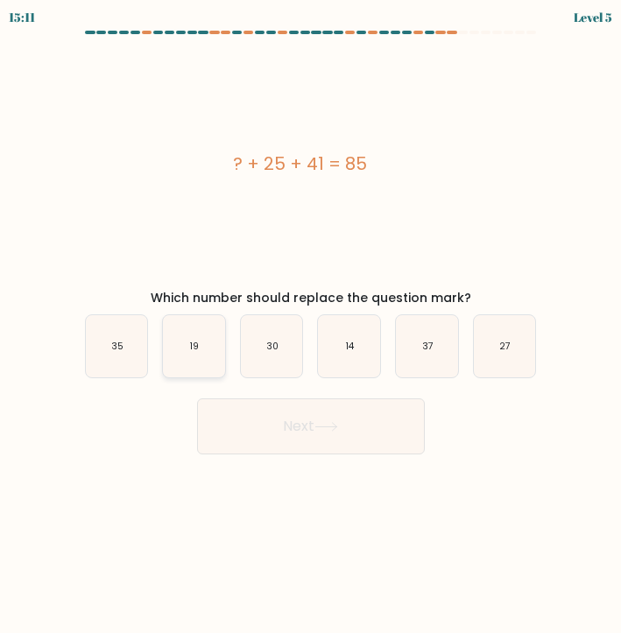
click at [179, 342] on icon "19" at bounding box center [194, 346] width 62 height 62
click at [311, 326] on input "b. 19" at bounding box center [311, 321] width 1 height 9
radio input "true"
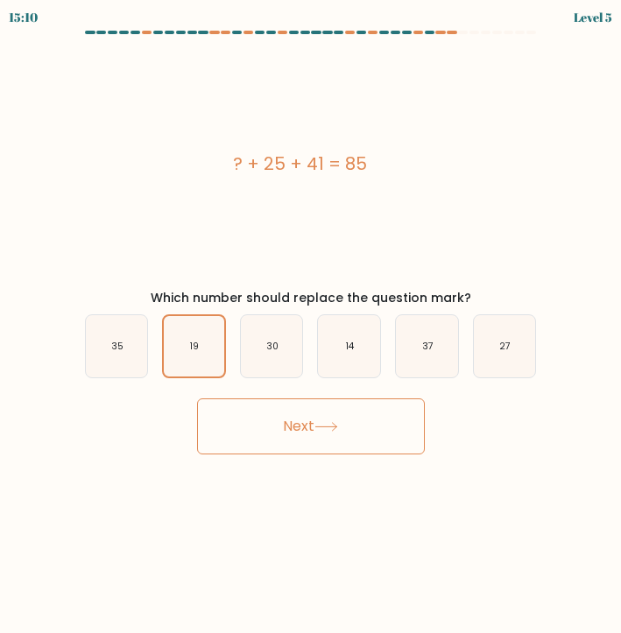
click at [295, 426] on button "Next" at bounding box center [311, 426] width 228 height 56
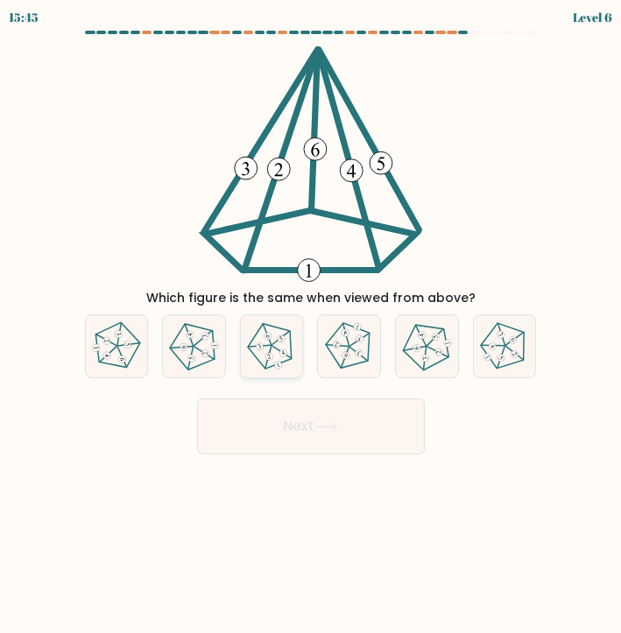
click at [280, 356] on icon at bounding box center [272, 346] width 50 height 50
click at [311, 326] on input "c." at bounding box center [311, 321] width 1 height 9
radio input "true"
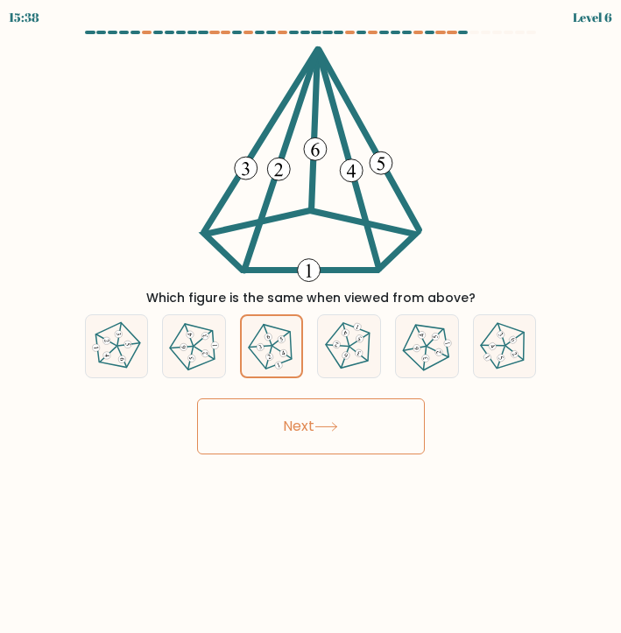
click at [301, 407] on button "Next" at bounding box center [311, 426] width 228 height 56
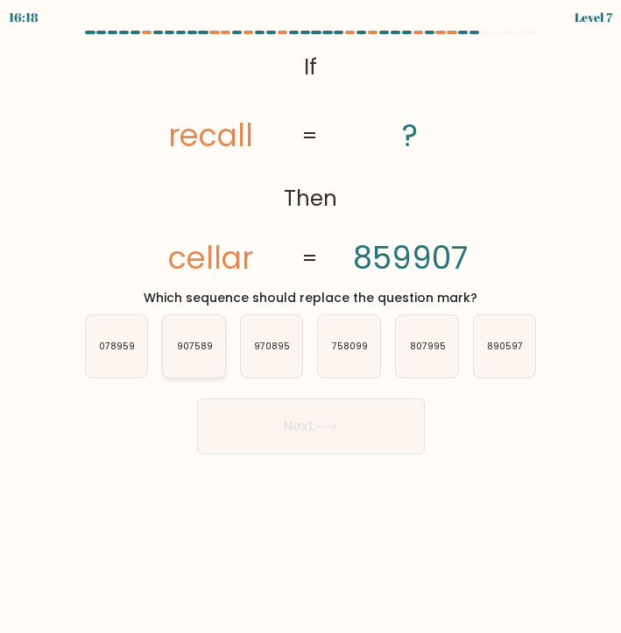
click at [193, 343] on text "907589" at bounding box center [195, 346] width 36 height 13
click at [311, 326] on input "b. 907589" at bounding box center [311, 321] width 1 height 9
radio input "true"
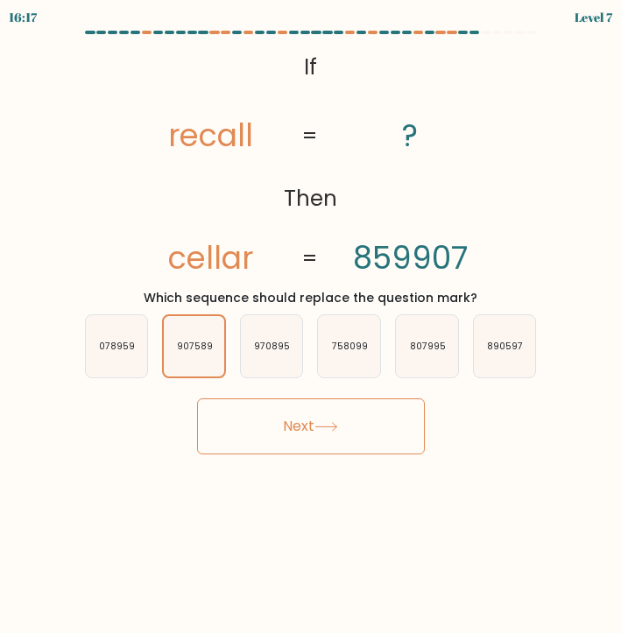
click at [269, 438] on button "Next" at bounding box center [311, 426] width 228 height 56
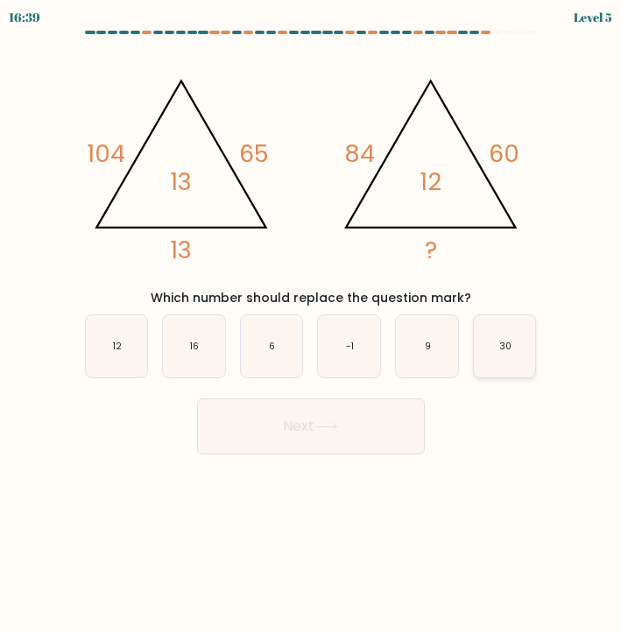
click at [506, 336] on icon "30" at bounding box center [505, 346] width 62 height 62
click at [312, 326] on input "f. 30" at bounding box center [311, 321] width 1 height 9
radio input "true"
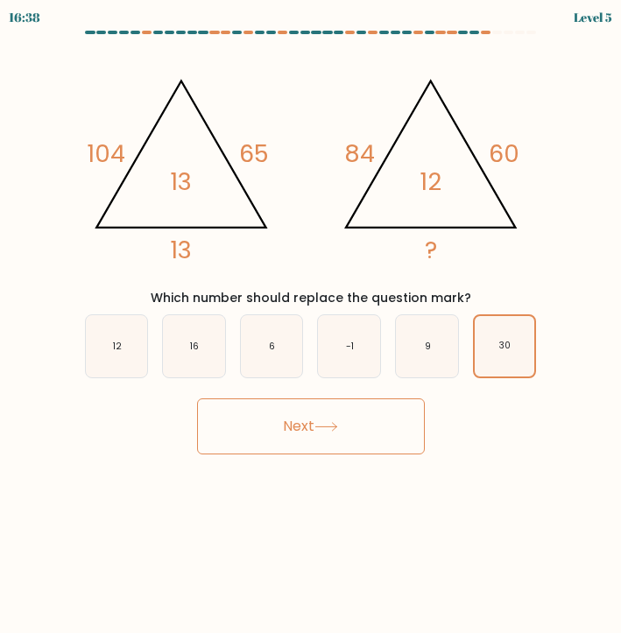
click at [385, 422] on button "Next" at bounding box center [311, 426] width 228 height 56
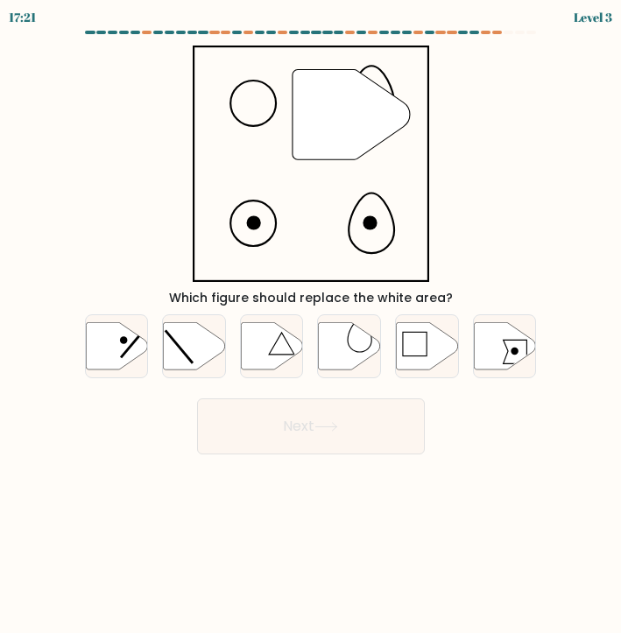
click at [498, 28] on div "17:21 Level 3" at bounding box center [310, 15] width 621 height 31
click at [498, 29] on div "17:20 Level 3" at bounding box center [310, 15] width 621 height 31
click at [496, 32] on div at bounding box center [497, 33] width 10 height 4
click at [342, 356] on icon at bounding box center [350, 345] width 62 height 47
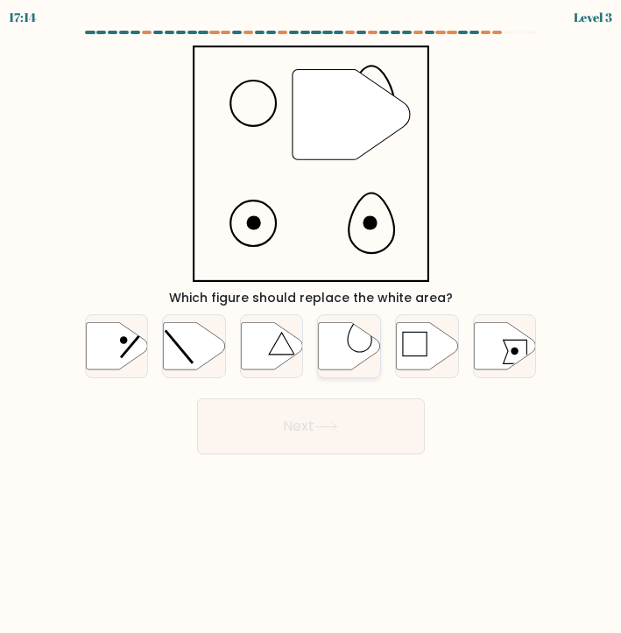
click at [312, 326] on input "d." at bounding box center [311, 321] width 1 height 9
radio input "true"
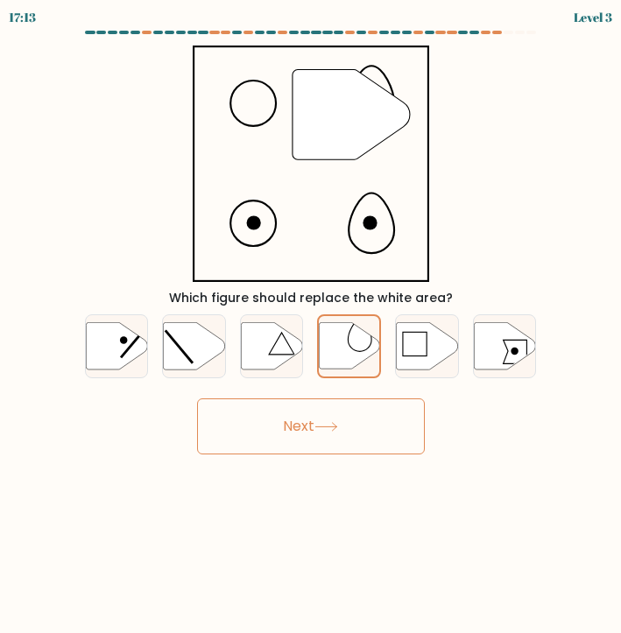
click at [376, 428] on button "Next" at bounding box center [311, 426] width 228 height 56
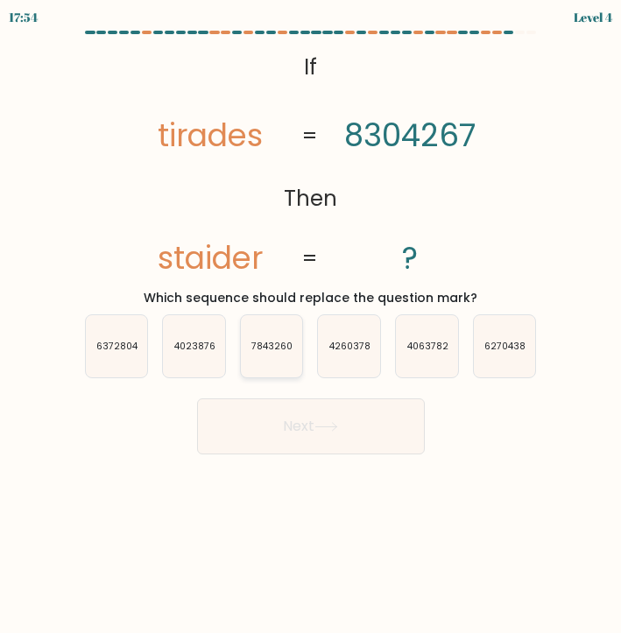
click at [258, 351] on text "7843260" at bounding box center [271, 346] width 41 height 13
click at [311, 326] on input "c. 7843260" at bounding box center [311, 321] width 1 height 9
radio input "true"
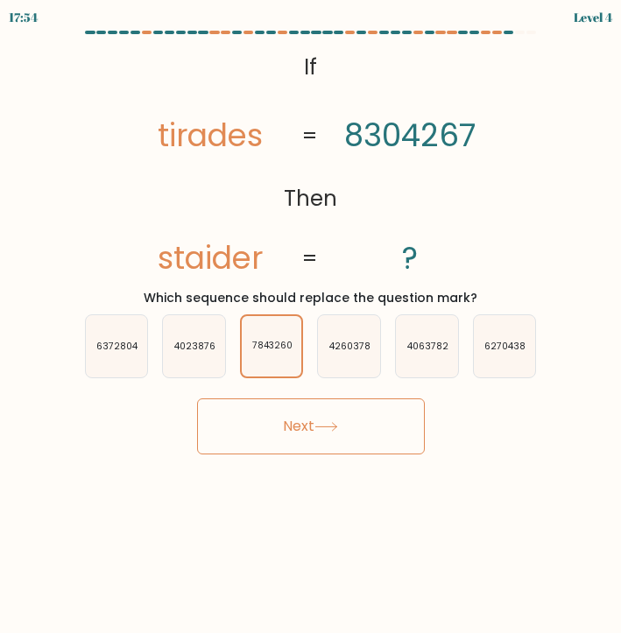
click at [300, 411] on button "Next" at bounding box center [311, 426] width 228 height 56
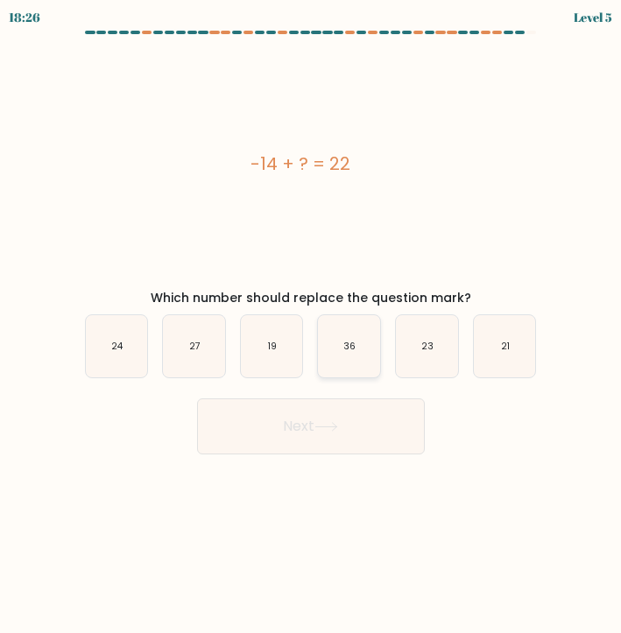
click at [353, 346] on text "36" at bounding box center [350, 346] width 12 height 13
click at [312, 326] on input "d. 36" at bounding box center [311, 321] width 1 height 9
radio input "true"
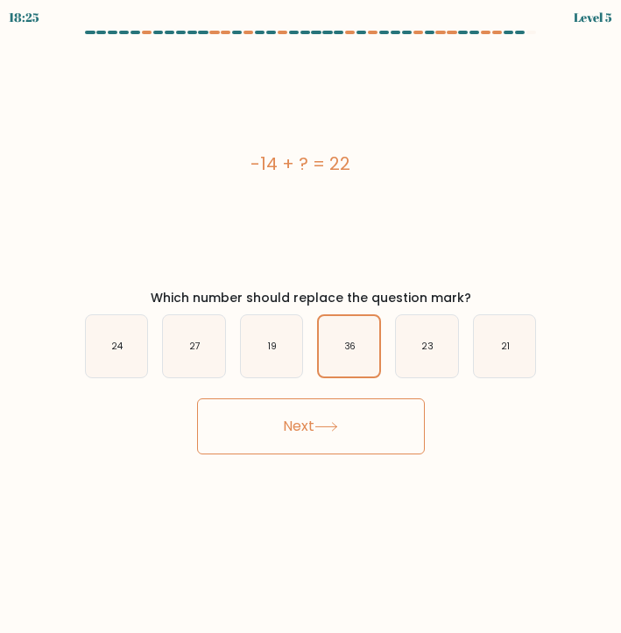
click at [365, 439] on button "Next" at bounding box center [311, 426] width 228 height 56
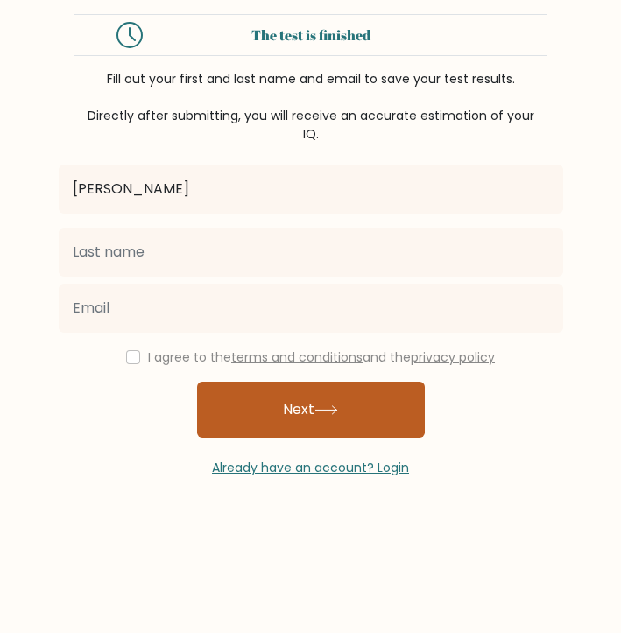
type input "olivia"
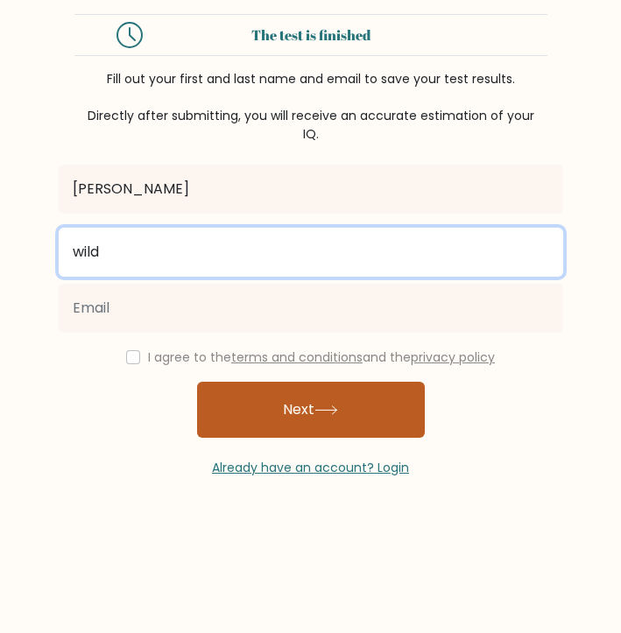
type input "wild"
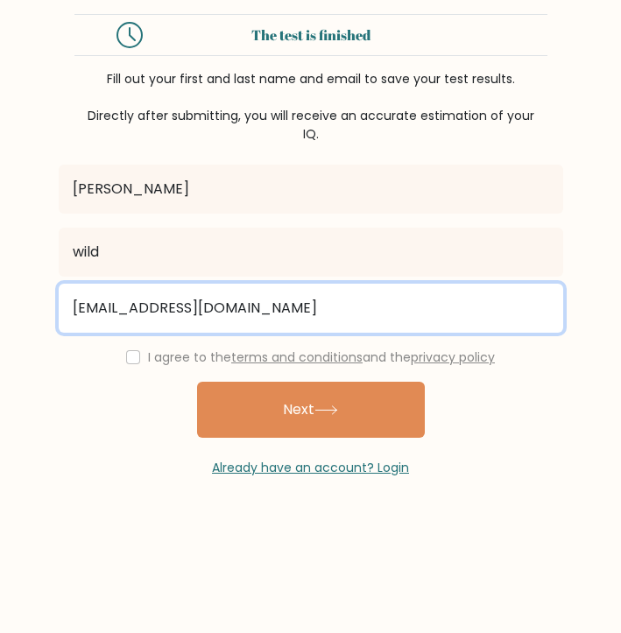
type input "wildolivia88@gmail.com"
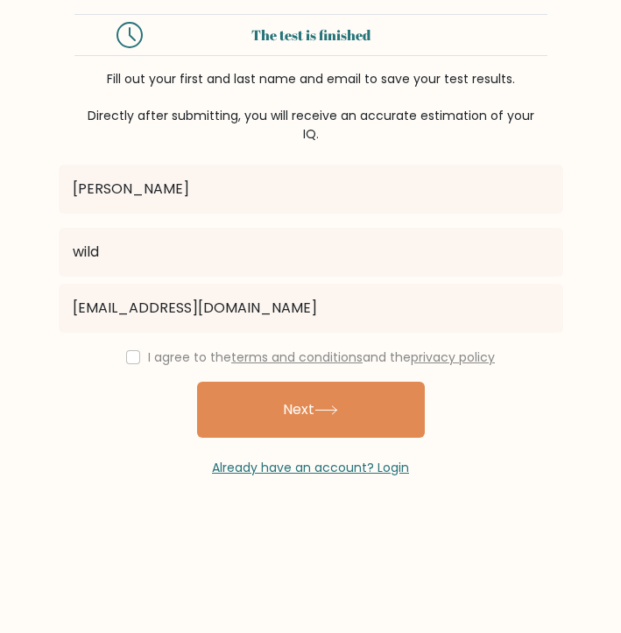
click at [135, 361] on input "checkbox" at bounding box center [133, 357] width 14 height 14
checkbox input "true"
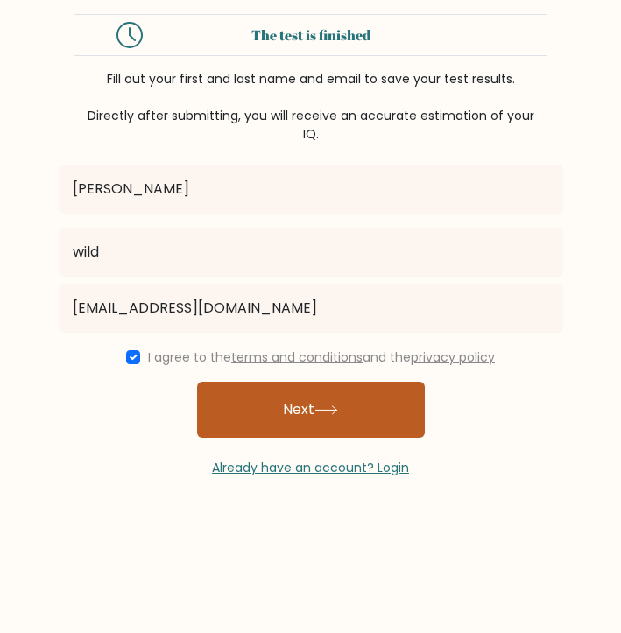
click at [283, 406] on button "Next" at bounding box center [311, 410] width 228 height 56
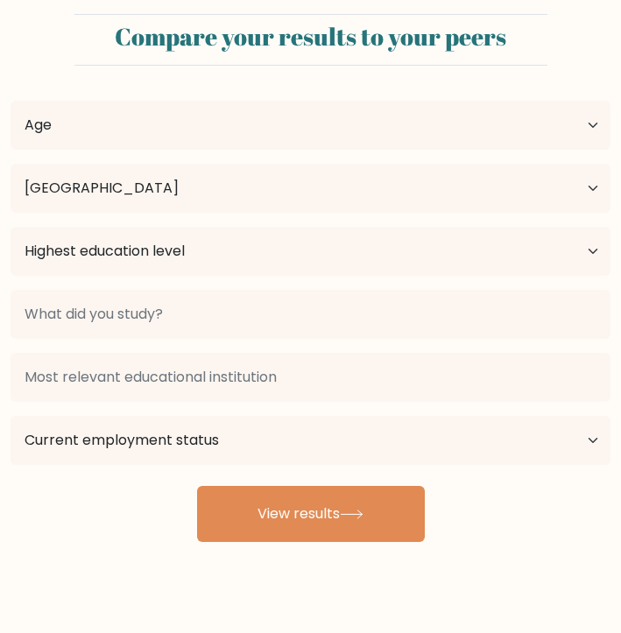
select select "AU"
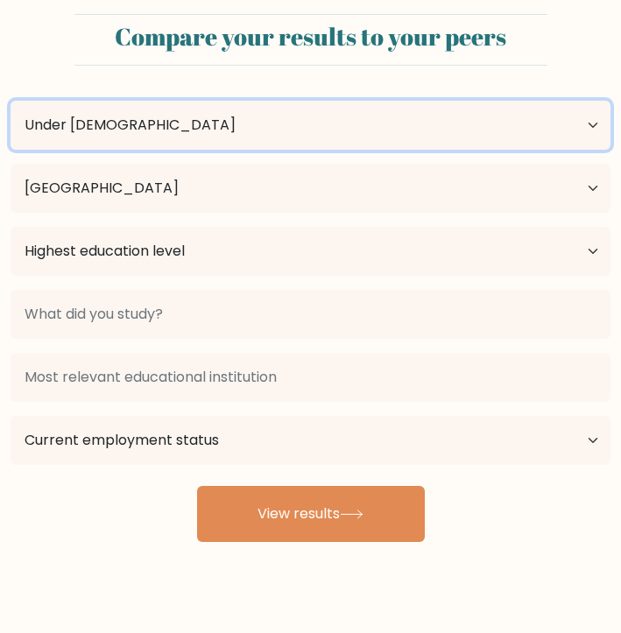
select select "25_34"
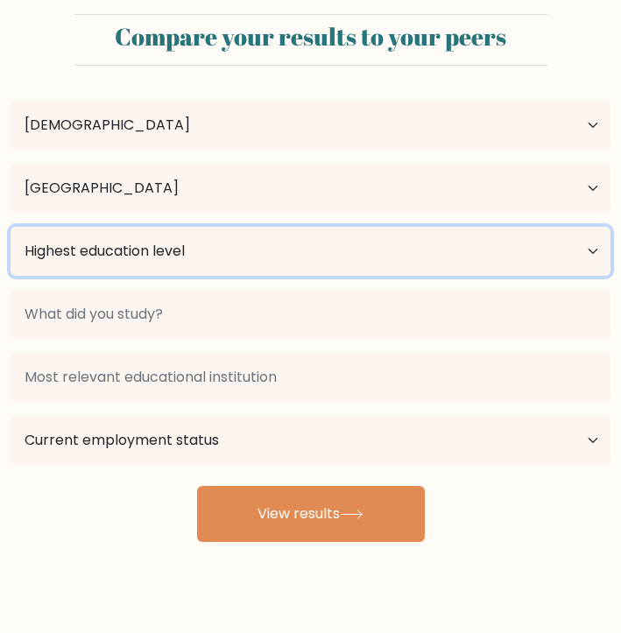
select select "bachelors_degree"
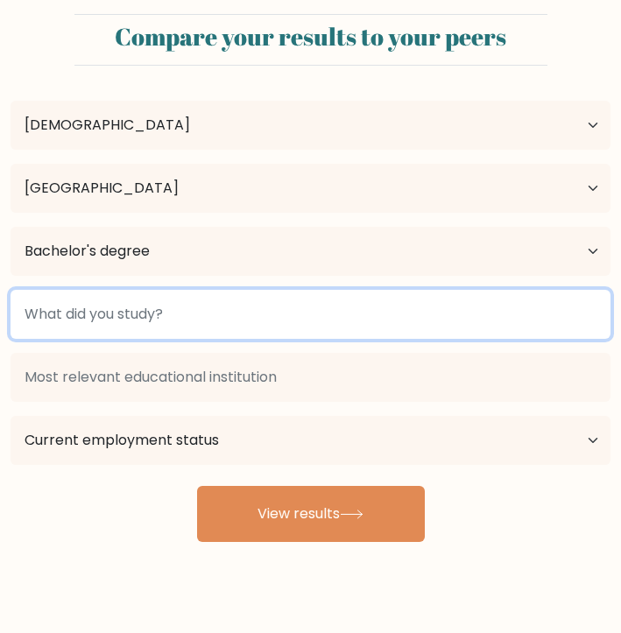
click at [262, 329] on input at bounding box center [311, 314] width 600 height 49
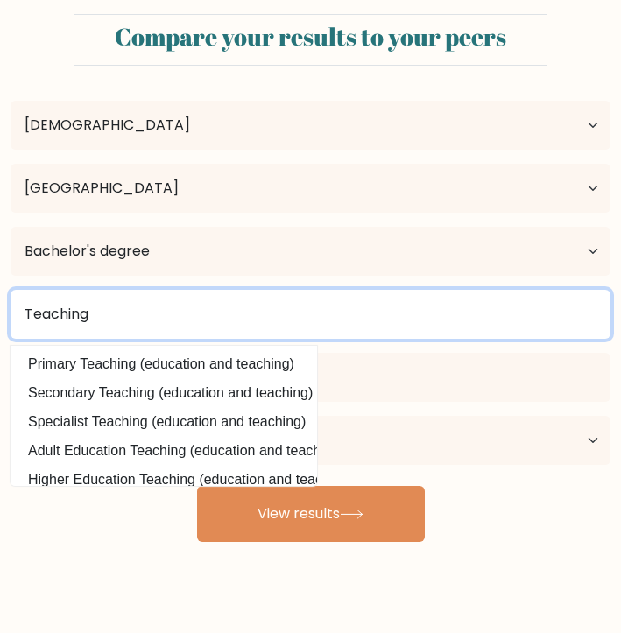
type input "Teaching"
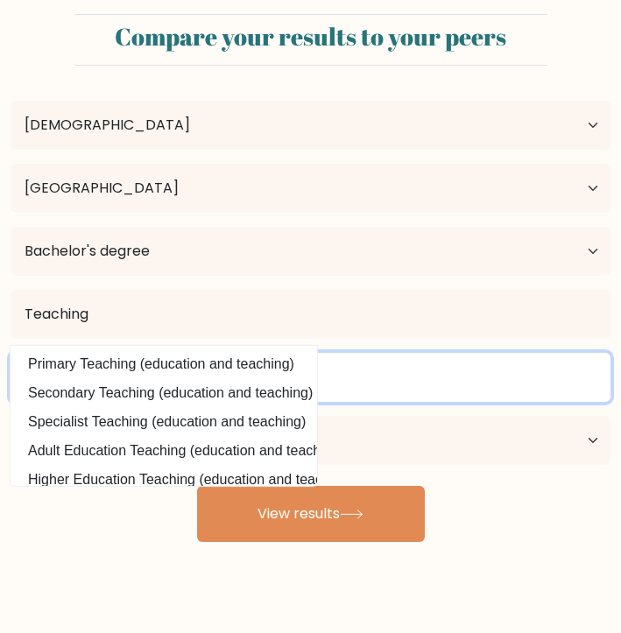
click at [208, 379] on input at bounding box center [311, 377] width 600 height 49
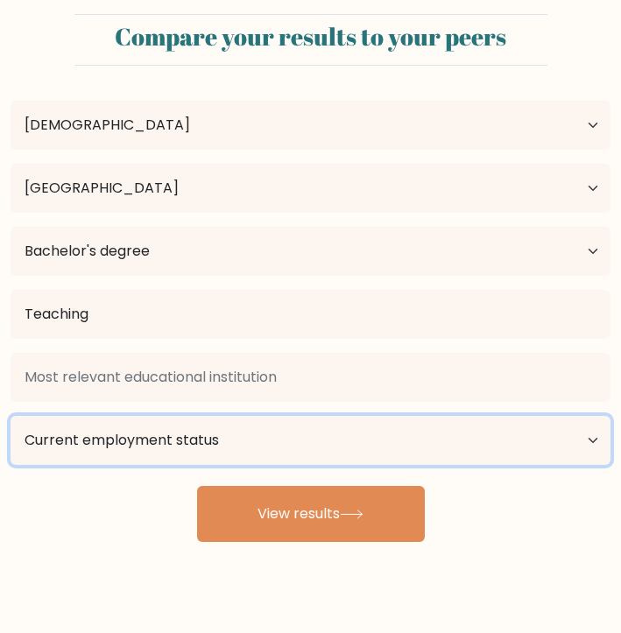
select select "student"
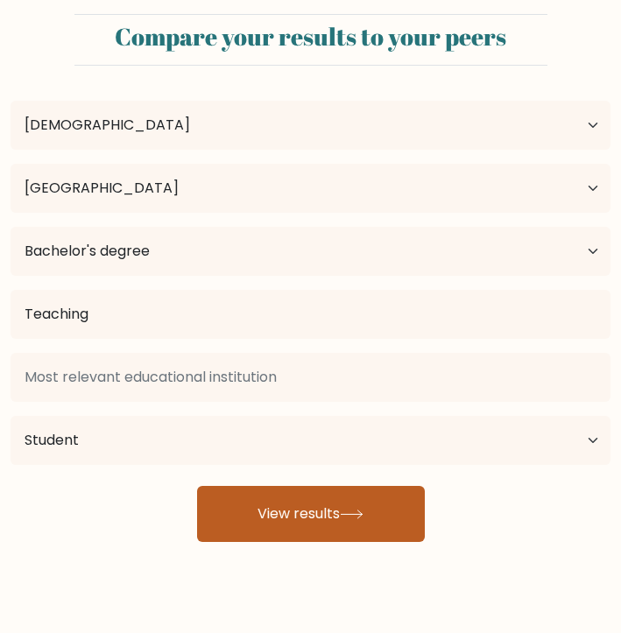
click at [266, 511] on button "View results" at bounding box center [311, 514] width 228 height 56
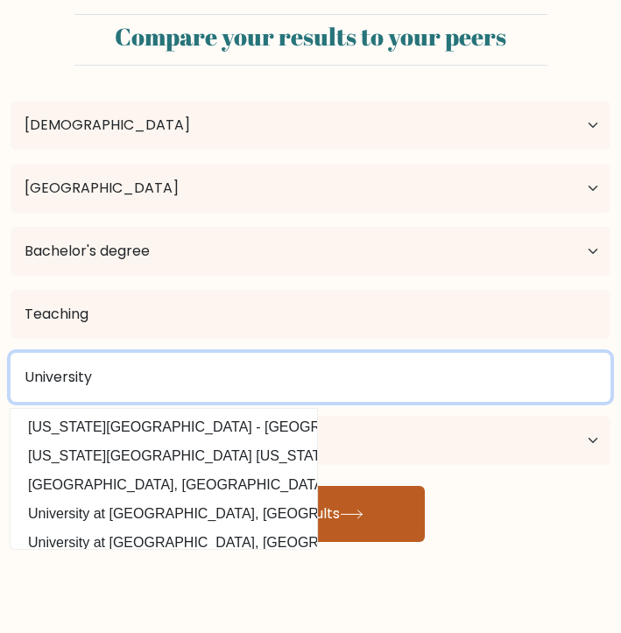
type input "University"
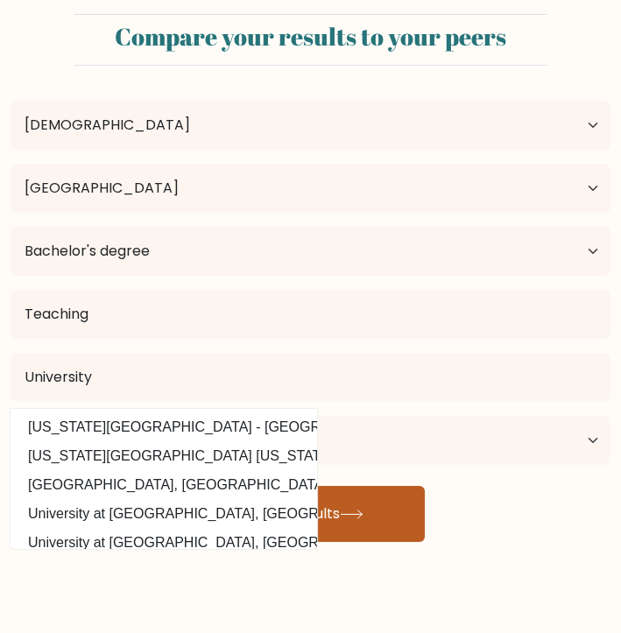
click at [307, 514] on button "View results" at bounding box center [311, 514] width 228 height 56
